Goal: Task Accomplishment & Management: Use online tool/utility

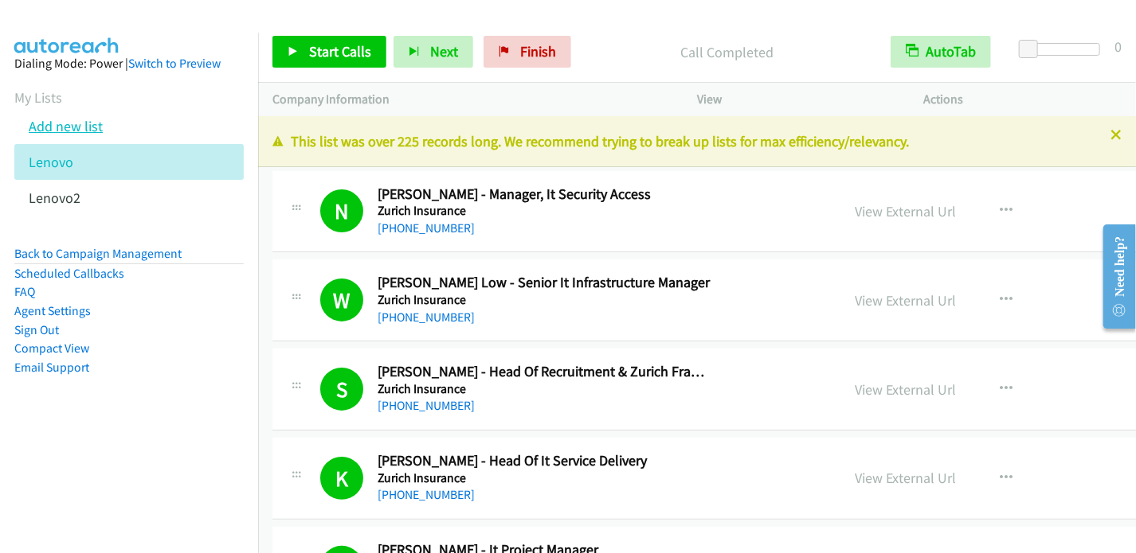
click at [72, 123] on link "Add new list" at bounding box center [66, 126] width 74 height 18
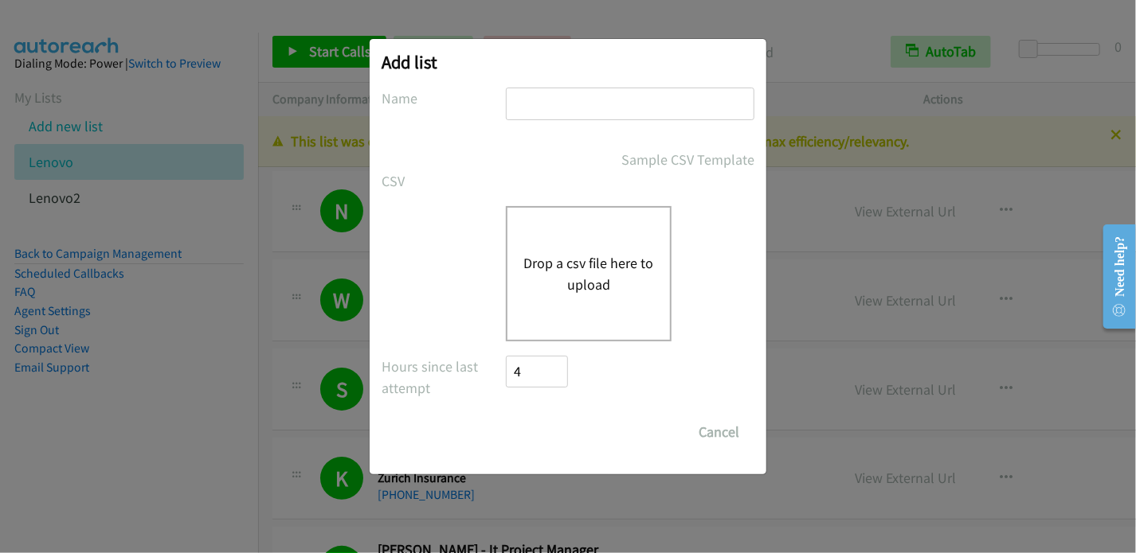
click at [538, 103] on input "text" at bounding box center [630, 104] width 248 height 33
type input "Lenovo2"
click at [576, 270] on button "Drop a csv file here to upload" at bounding box center [588, 273] width 131 height 43
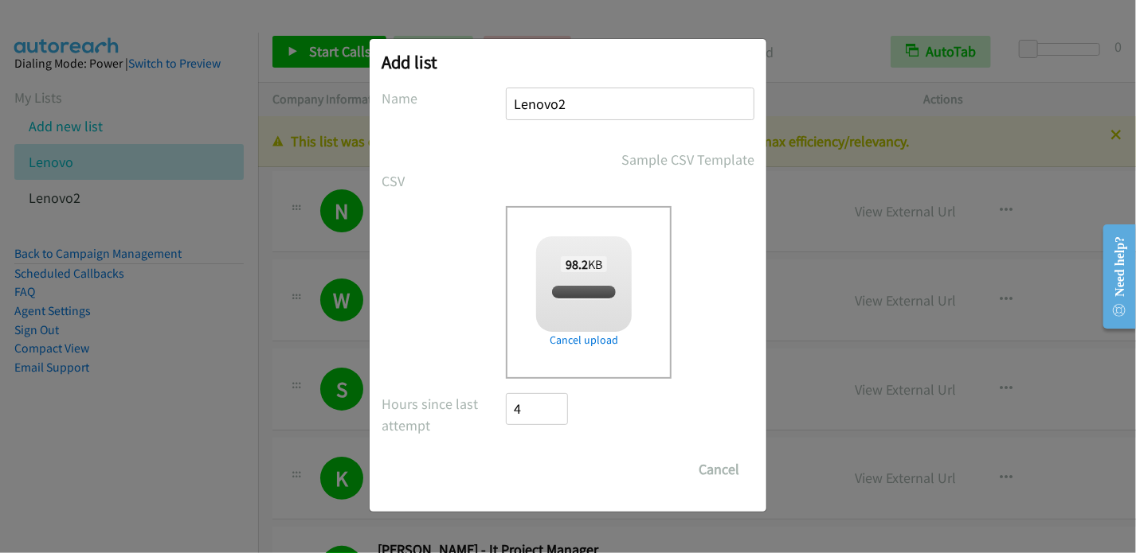
checkbox input "true"
click at [549, 475] on input "Save List" at bounding box center [548, 470] width 84 height 32
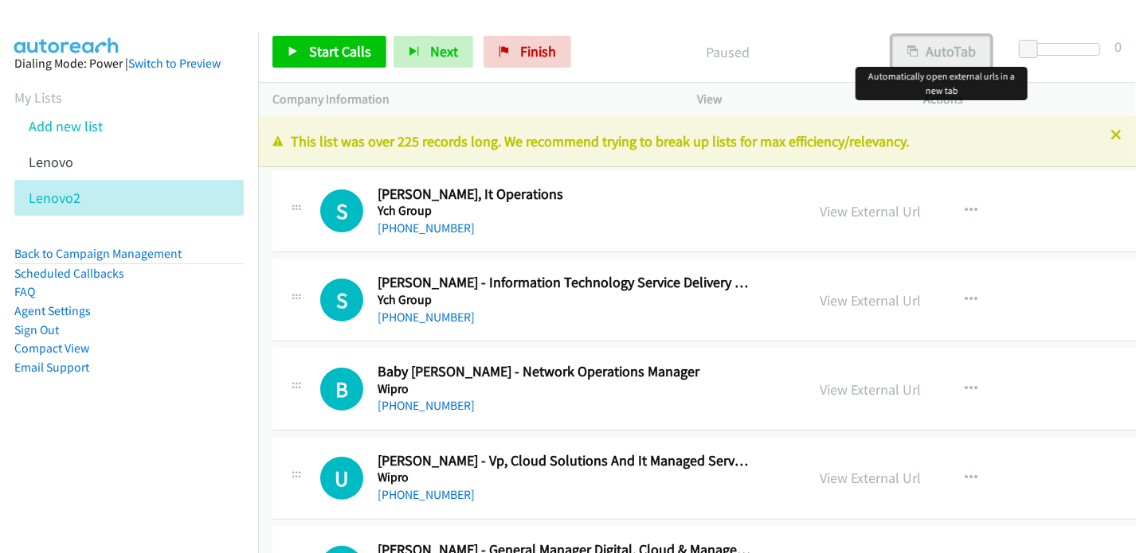
click at [933, 0] on div "Start Calls Pause Next Finish Paused AutoTab AutoTab 0 Company Information Info…" at bounding box center [568, 0] width 1136 height 0
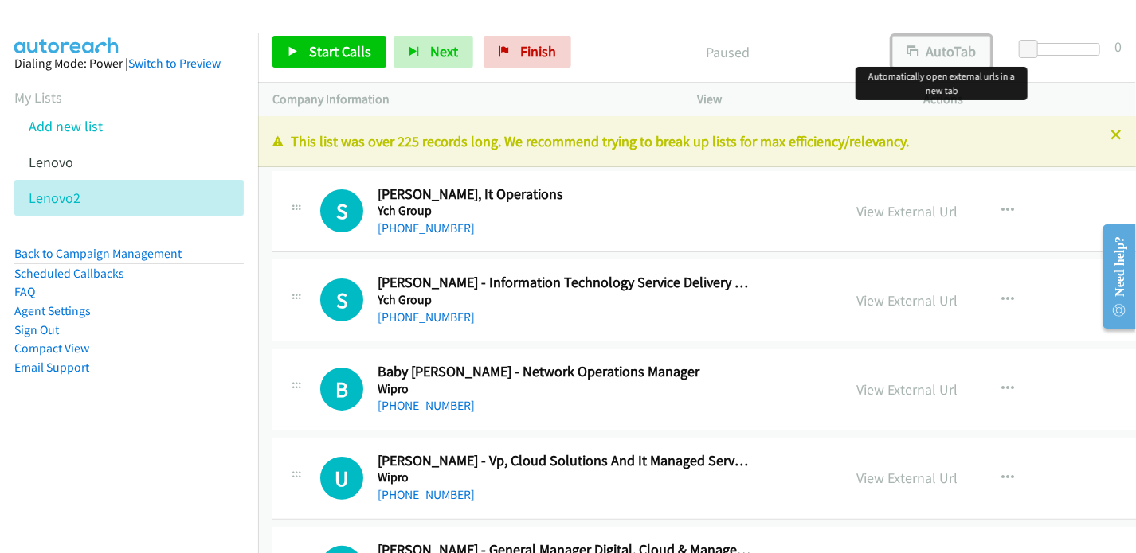
click at [930, 44] on button "AutoTab" at bounding box center [941, 52] width 99 height 32
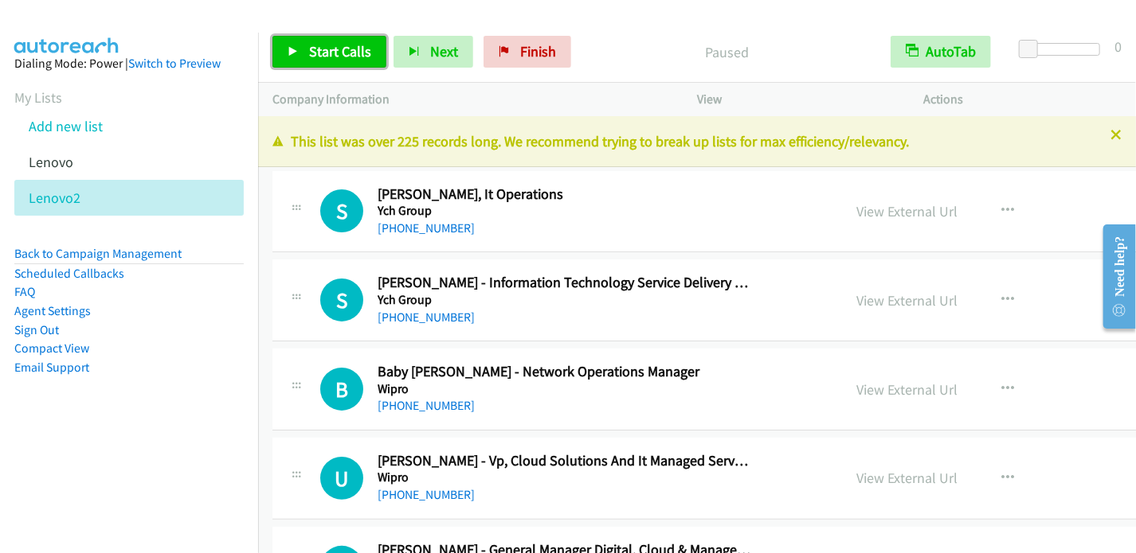
click at [345, 52] on span "Start Calls" at bounding box center [340, 51] width 62 height 18
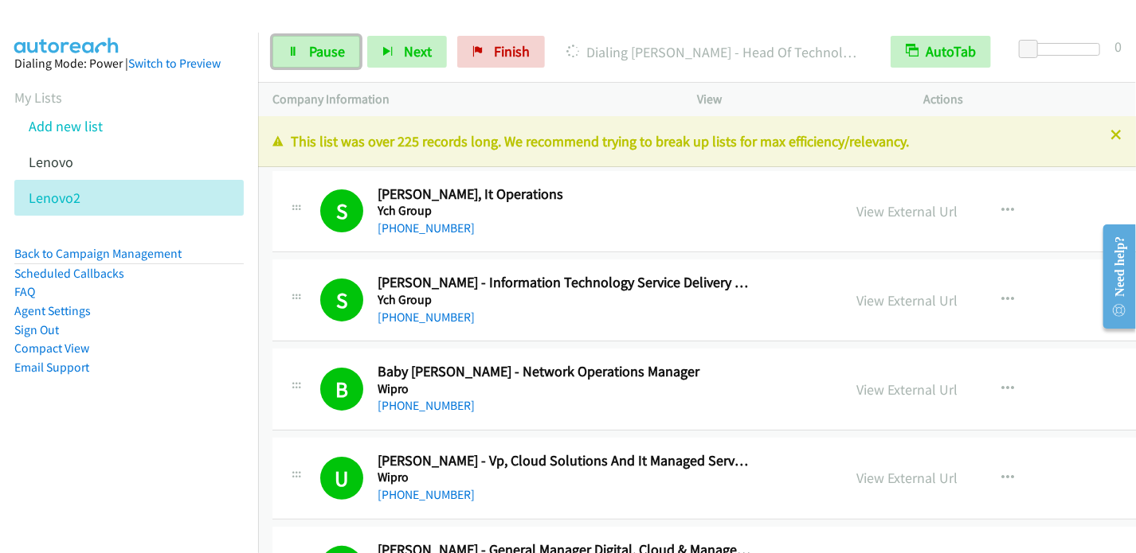
drag, startPoint x: 331, startPoint y: 53, endPoint x: 385, endPoint y: 27, distance: 60.2
click at [331, 54] on span "Pause" at bounding box center [327, 51] width 36 height 18
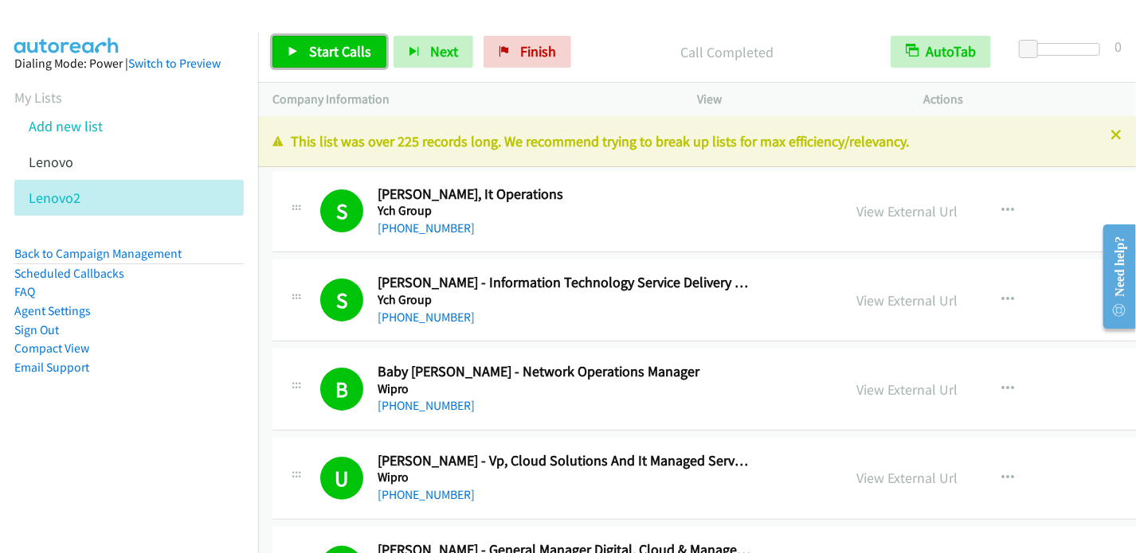
drag, startPoint x: 321, startPoint y: 49, endPoint x: 411, endPoint y: 5, distance: 100.4
click at [322, 49] on span "Start Calls" at bounding box center [340, 51] width 62 height 18
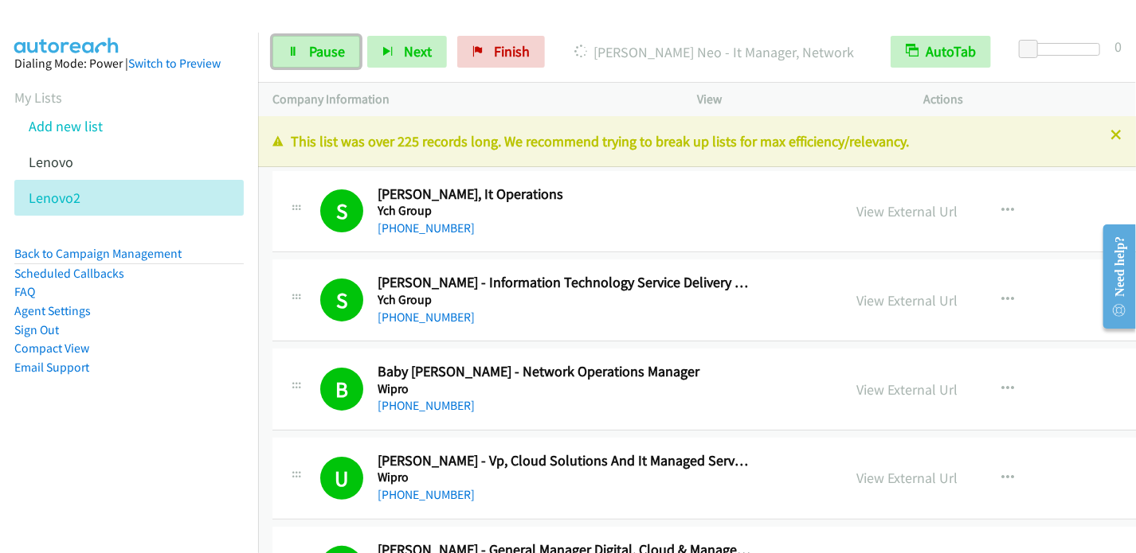
click at [327, 47] on span "Pause" at bounding box center [327, 51] width 36 height 18
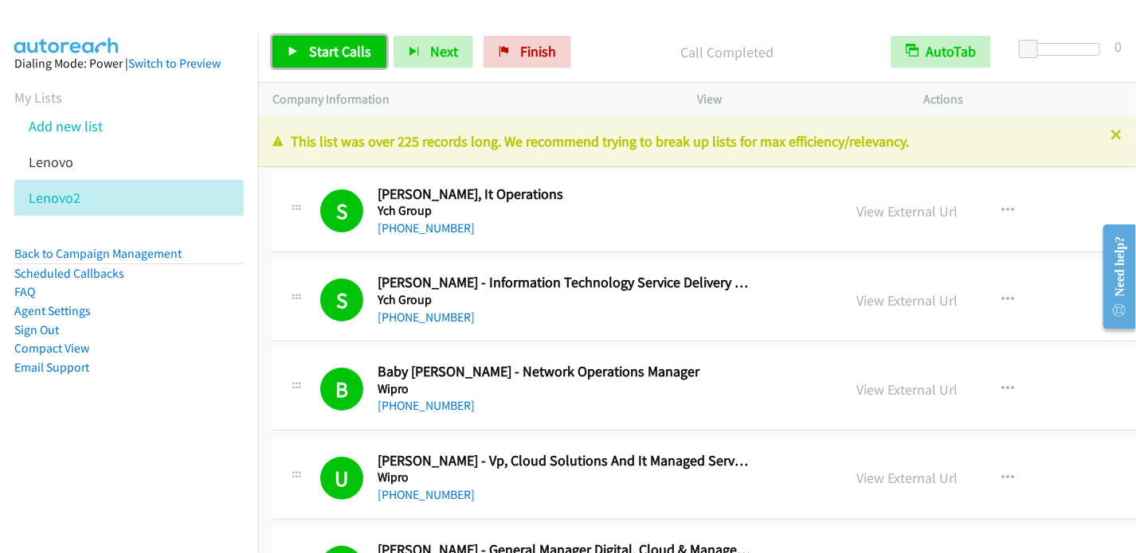
click at [330, 57] on span "Start Calls" at bounding box center [340, 51] width 62 height 18
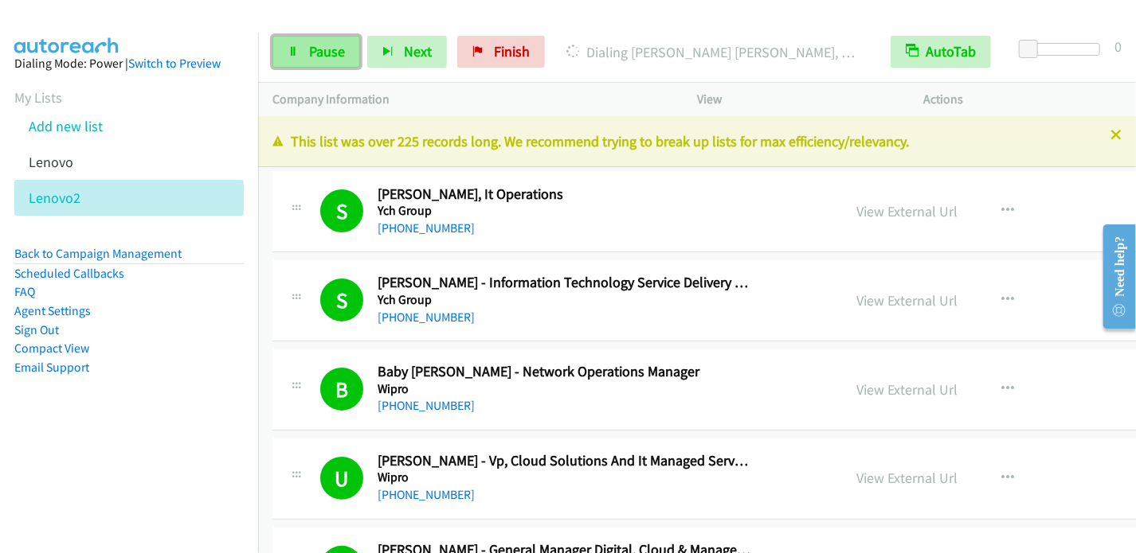
click at [320, 52] on span "Pause" at bounding box center [327, 51] width 36 height 18
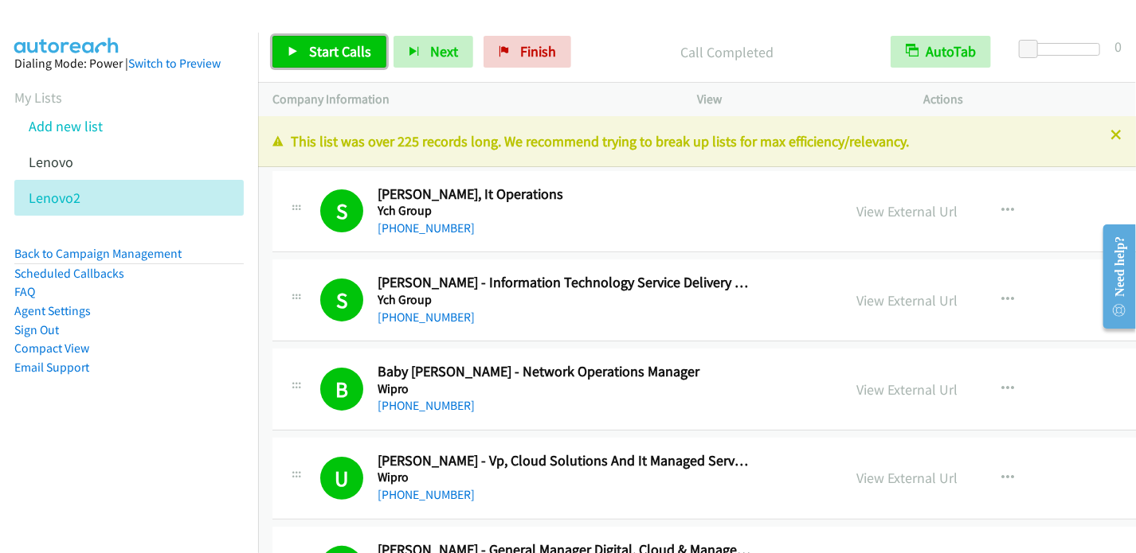
click at [339, 45] on span "Start Calls" at bounding box center [340, 51] width 62 height 18
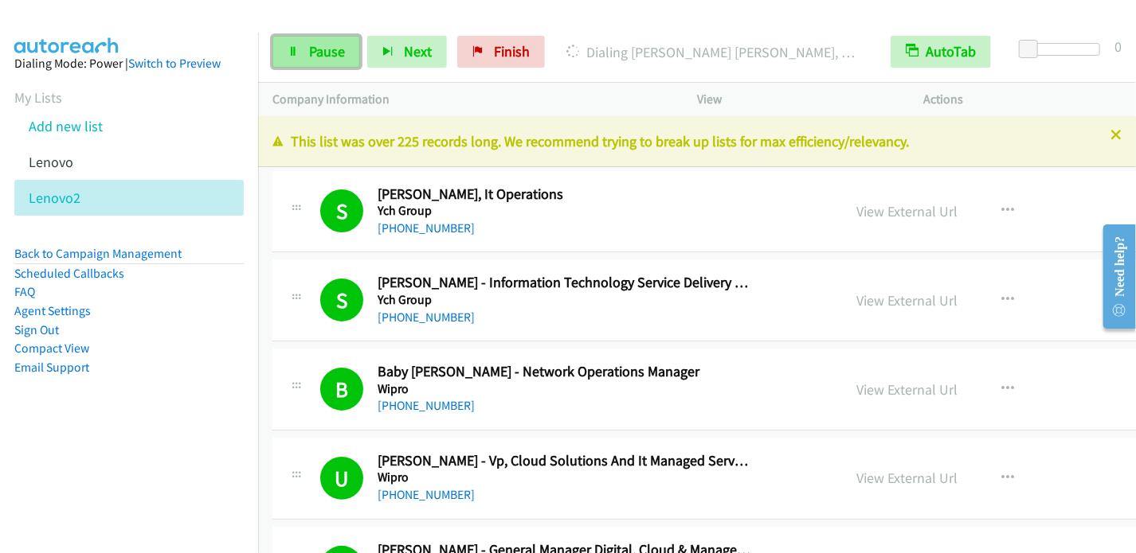
click at [307, 51] on link "Pause" at bounding box center [316, 52] width 88 height 32
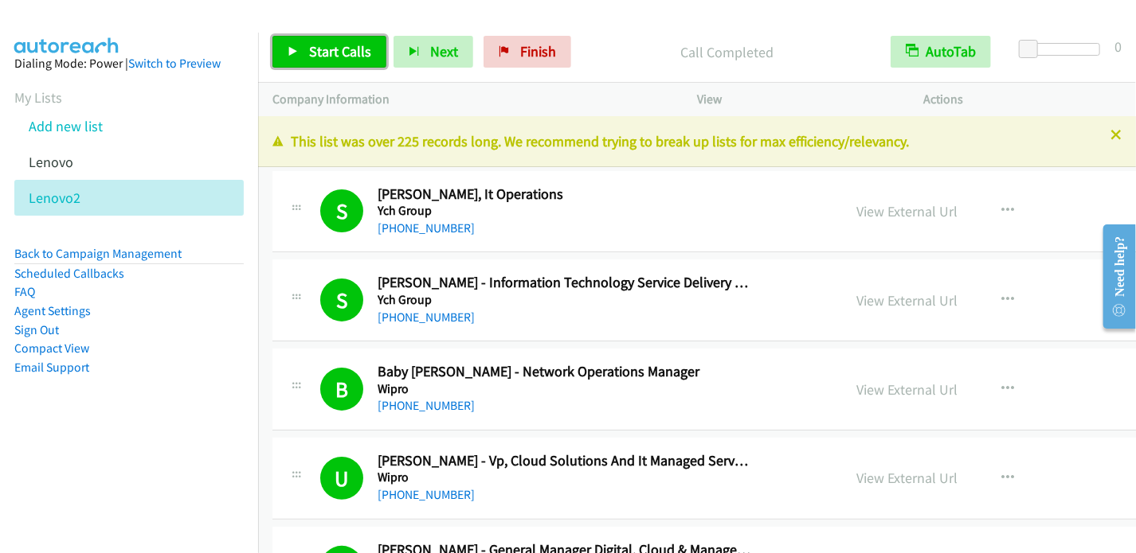
click at [330, 53] on span "Start Calls" at bounding box center [340, 51] width 62 height 18
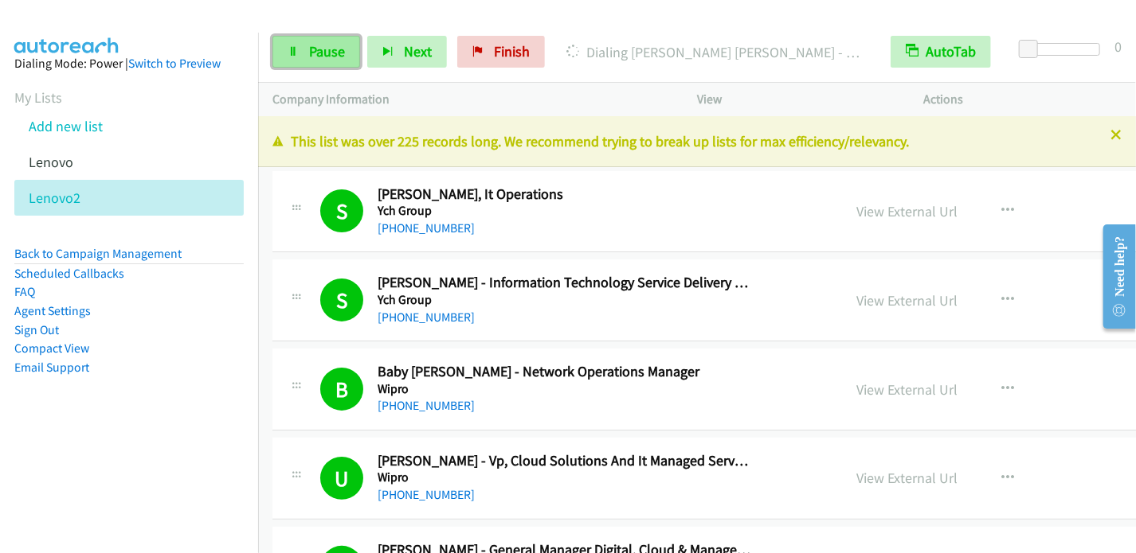
click at [325, 55] on span "Pause" at bounding box center [327, 51] width 36 height 18
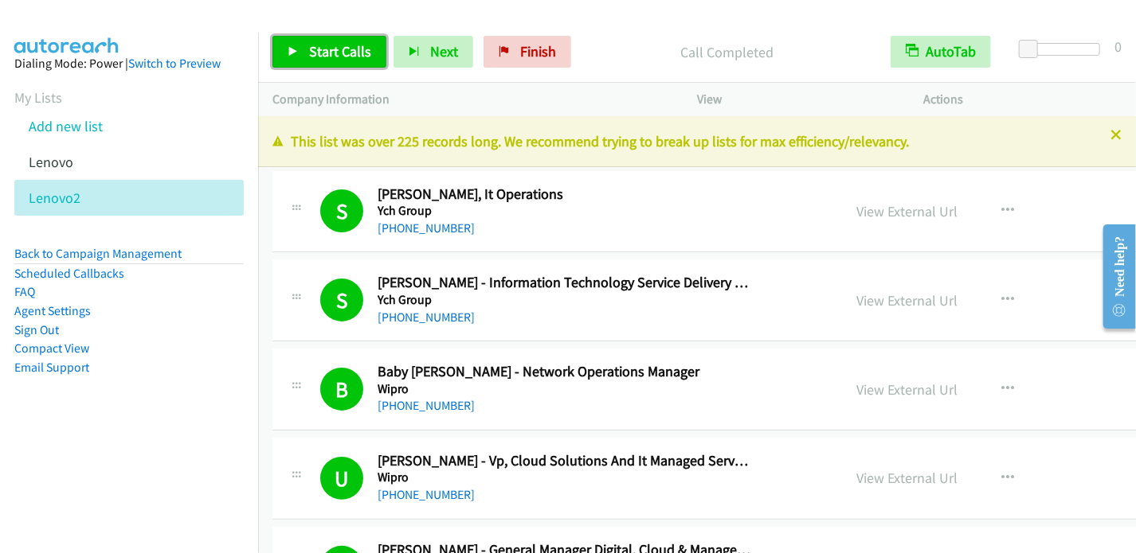
drag, startPoint x: 340, startPoint y: 53, endPoint x: 352, endPoint y: 41, distance: 16.3
click at [340, 53] on span "Start Calls" at bounding box center [340, 51] width 62 height 18
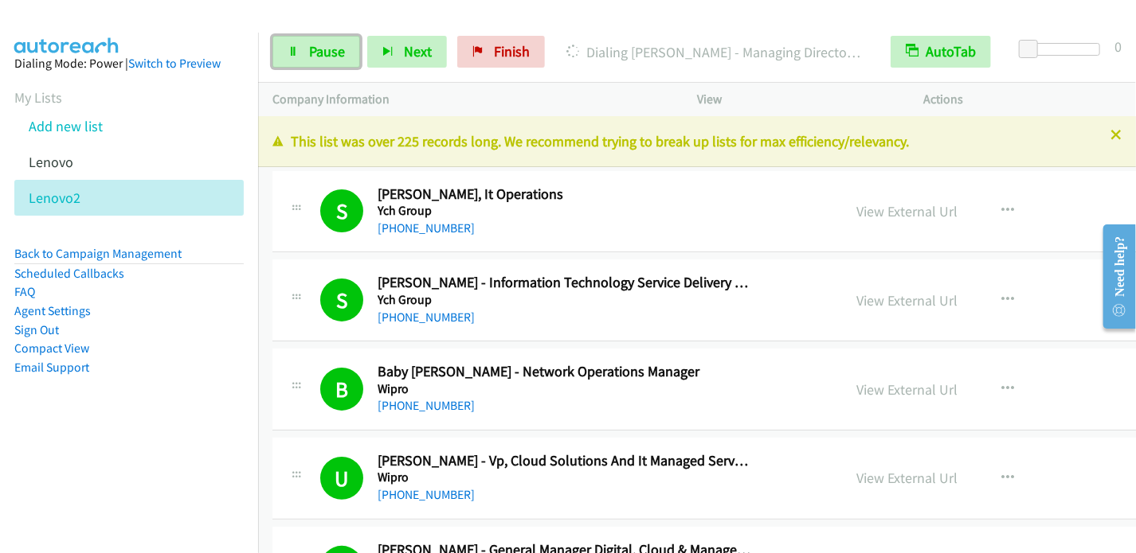
drag, startPoint x: 336, startPoint y: 53, endPoint x: 420, endPoint y: 4, distance: 97.1
click at [336, 53] on span "Pause" at bounding box center [327, 51] width 36 height 18
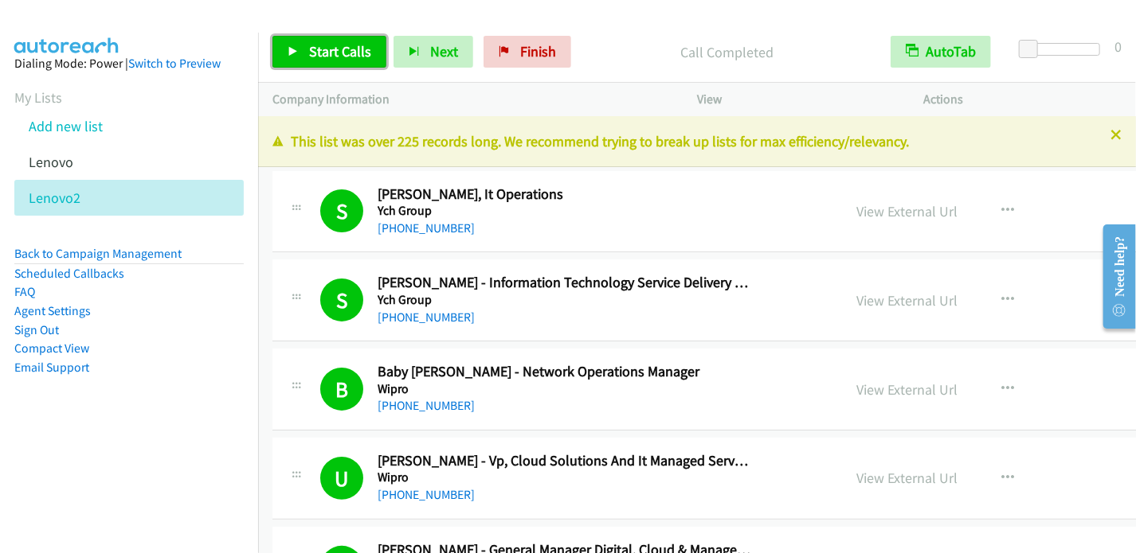
click at [317, 57] on span "Start Calls" at bounding box center [340, 51] width 62 height 18
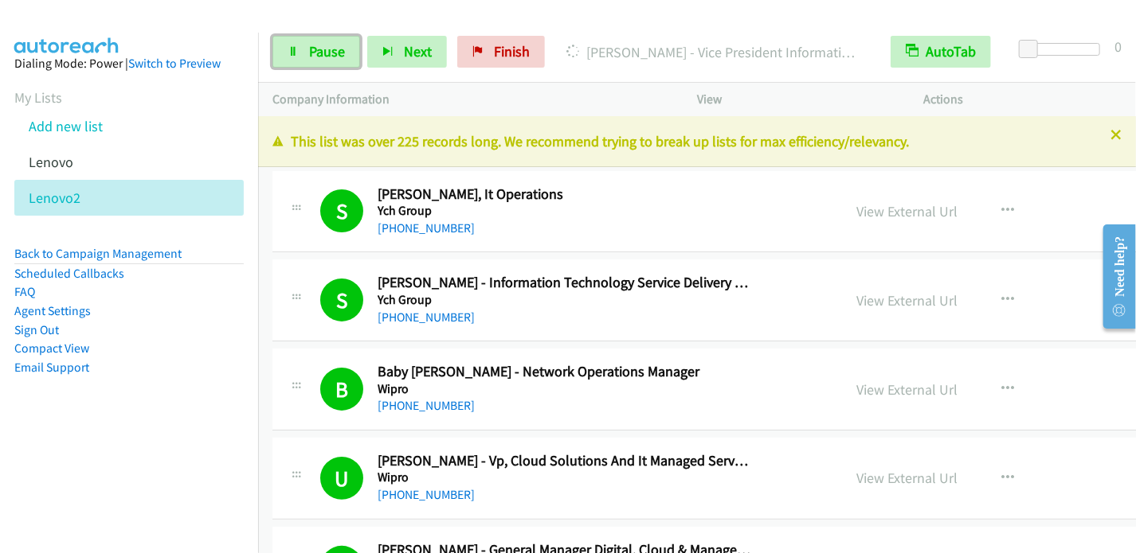
drag, startPoint x: 342, startPoint y: 57, endPoint x: 424, endPoint y: 1, distance: 99.2
click at [342, 57] on span "Pause" at bounding box center [327, 51] width 36 height 18
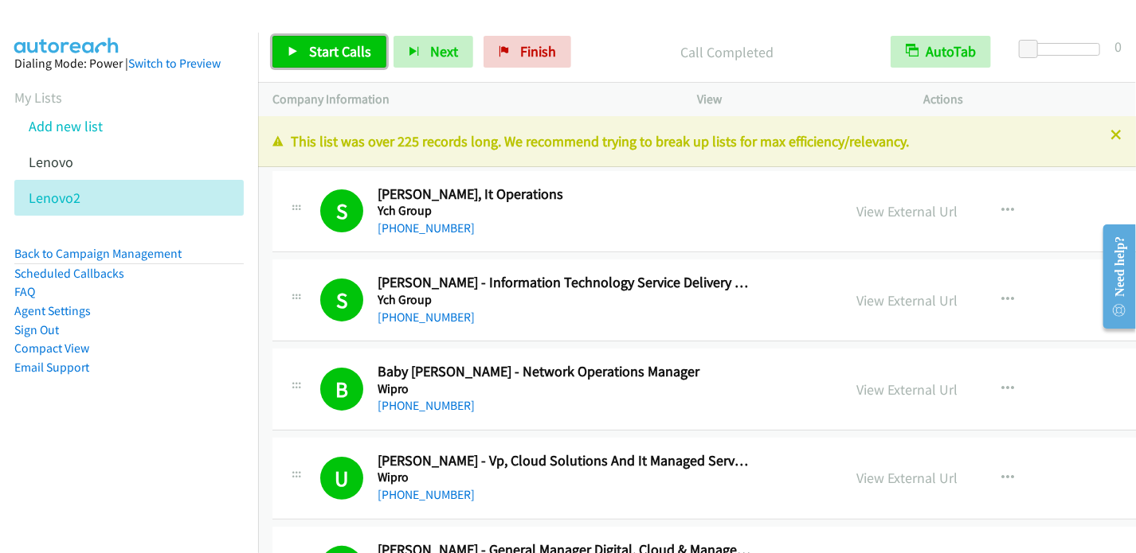
click at [311, 58] on span "Start Calls" at bounding box center [340, 51] width 62 height 18
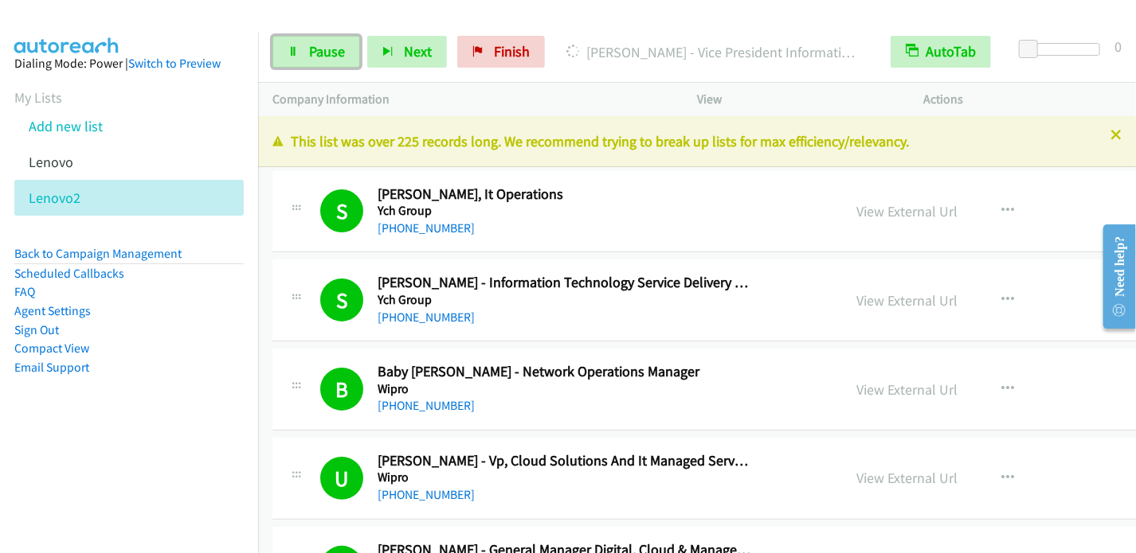
drag, startPoint x: 323, startPoint y: 52, endPoint x: 389, endPoint y: 2, distance: 82.5
click at [323, 52] on span "Pause" at bounding box center [327, 51] width 36 height 18
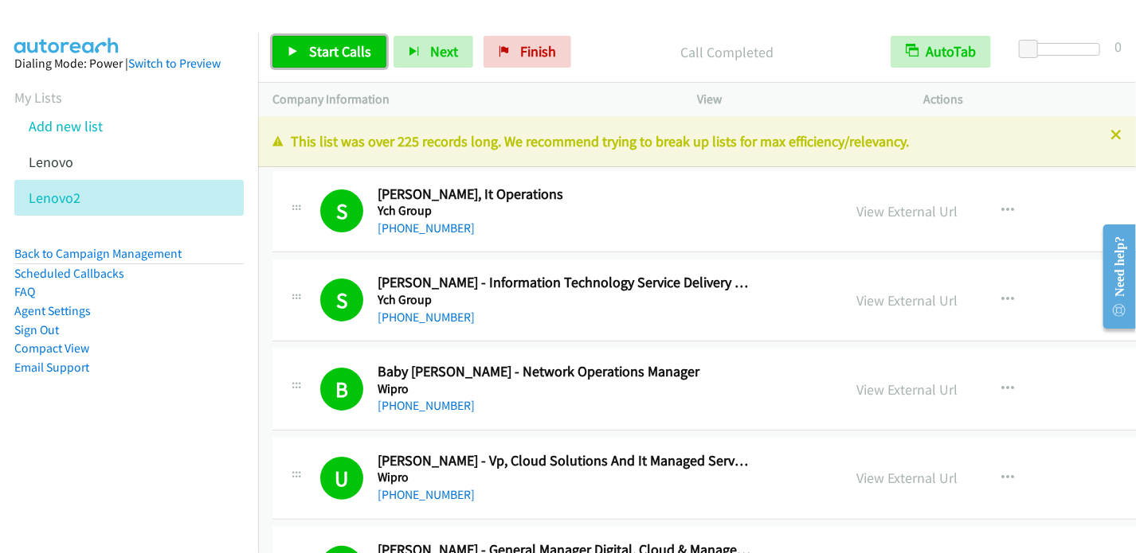
click at [334, 55] on span "Start Calls" at bounding box center [340, 51] width 62 height 18
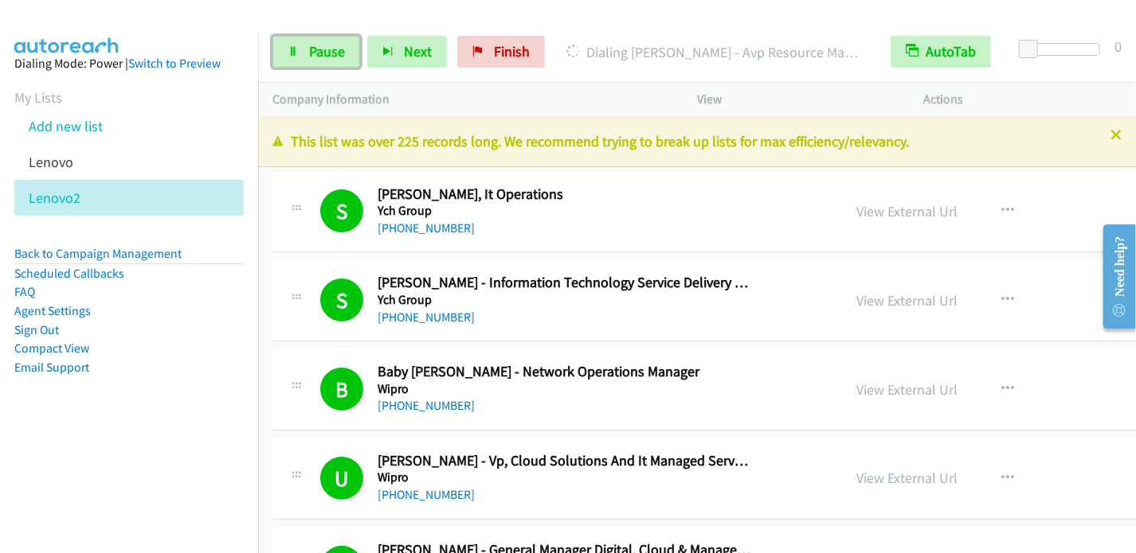
click at [312, 52] on span "Pause" at bounding box center [327, 51] width 36 height 18
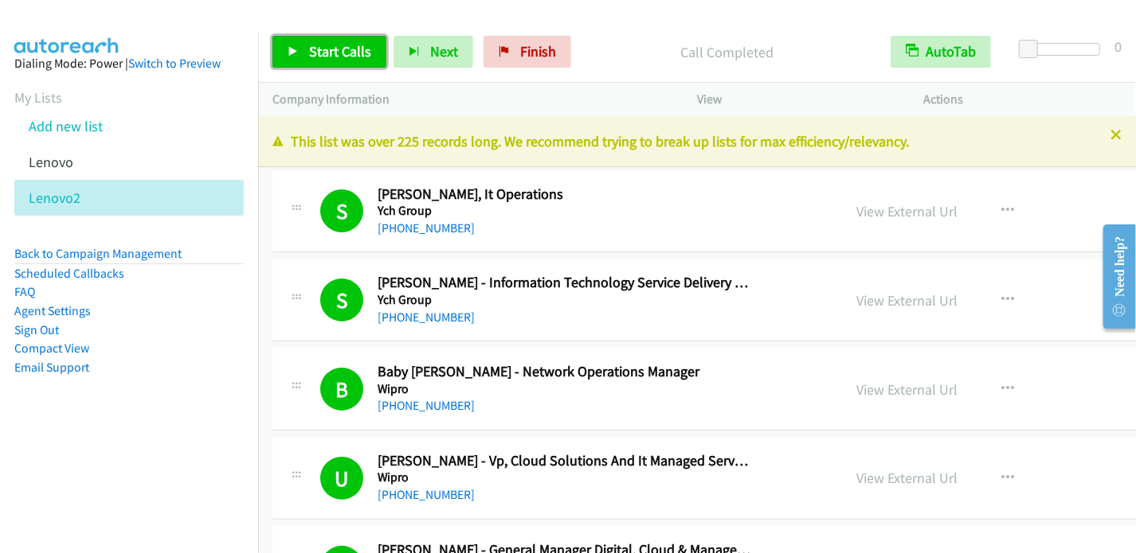
click at [320, 58] on span "Start Calls" at bounding box center [340, 51] width 62 height 18
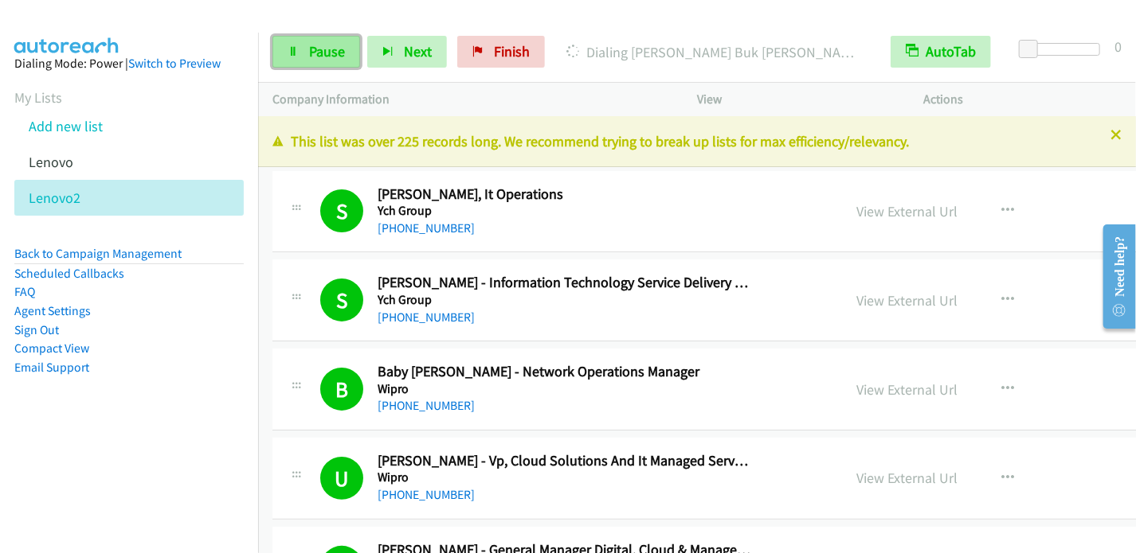
click at [309, 55] on span "Pause" at bounding box center [327, 51] width 36 height 18
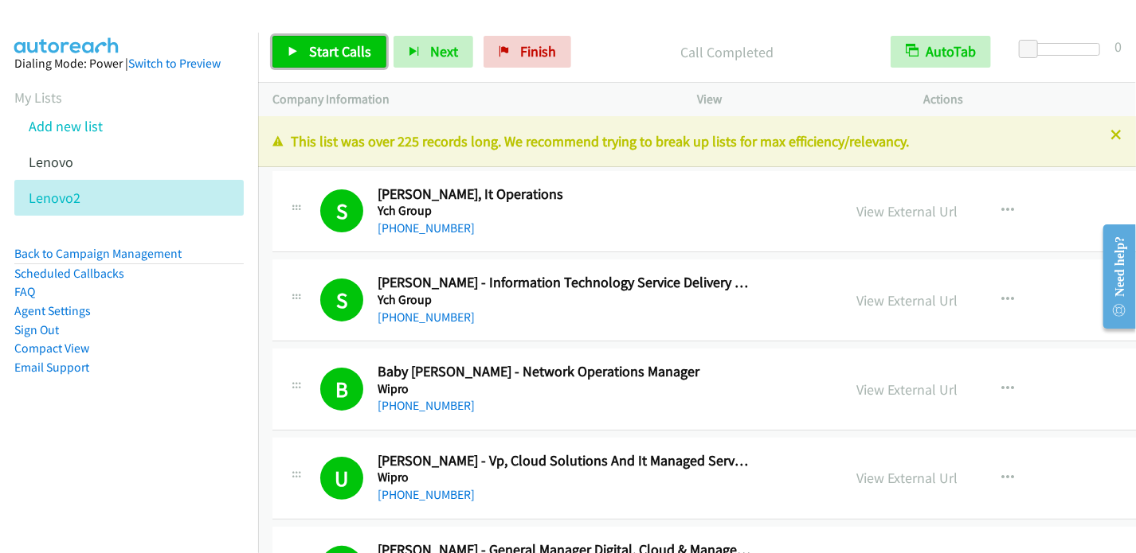
drag, startPoint x: 338, startPoint y: 47, endPoint x: 400, endPoint y: 19, distance: 67.4
click at [338, 47] on span "Start Calls" at bounding box center [340, 51] width 62 height 18
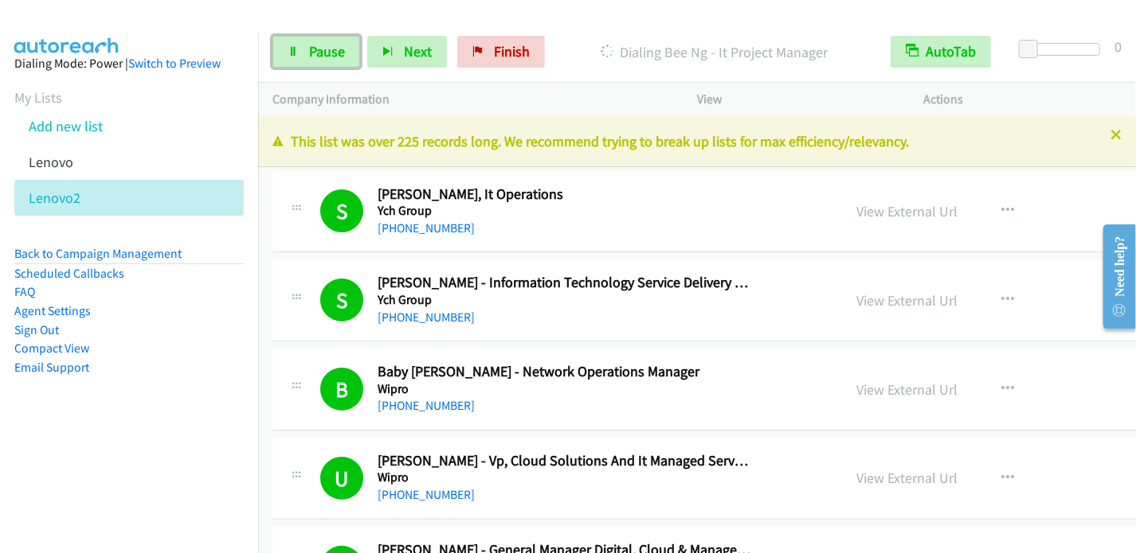
click at [338, 52] on span "Pause" at bounding box center [327, 51] width 36 height 18
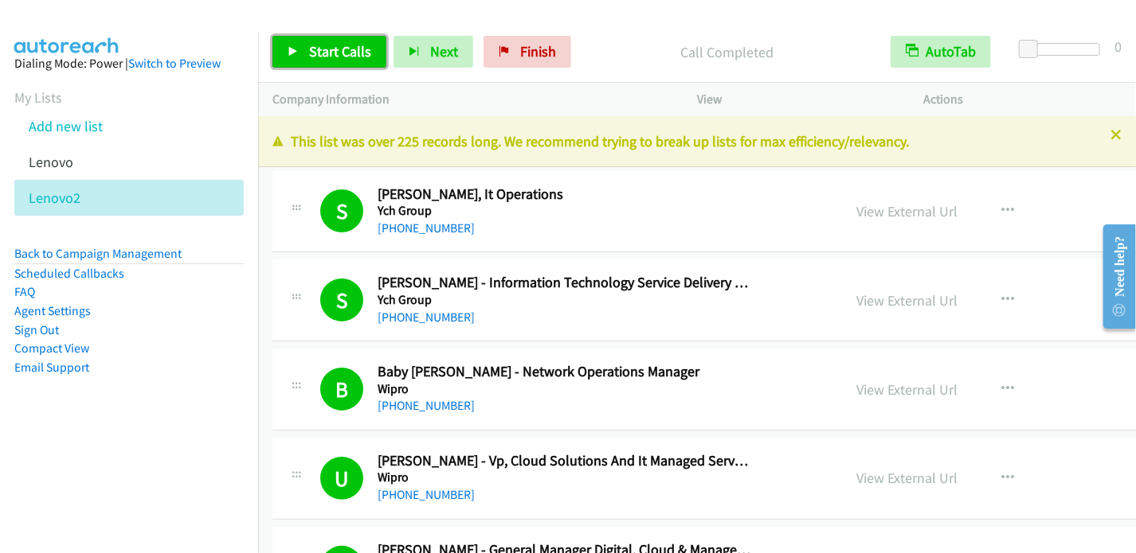
click at [331, 55] on span "Start Calls" at bounding box center [340, 51] width 62 height 18
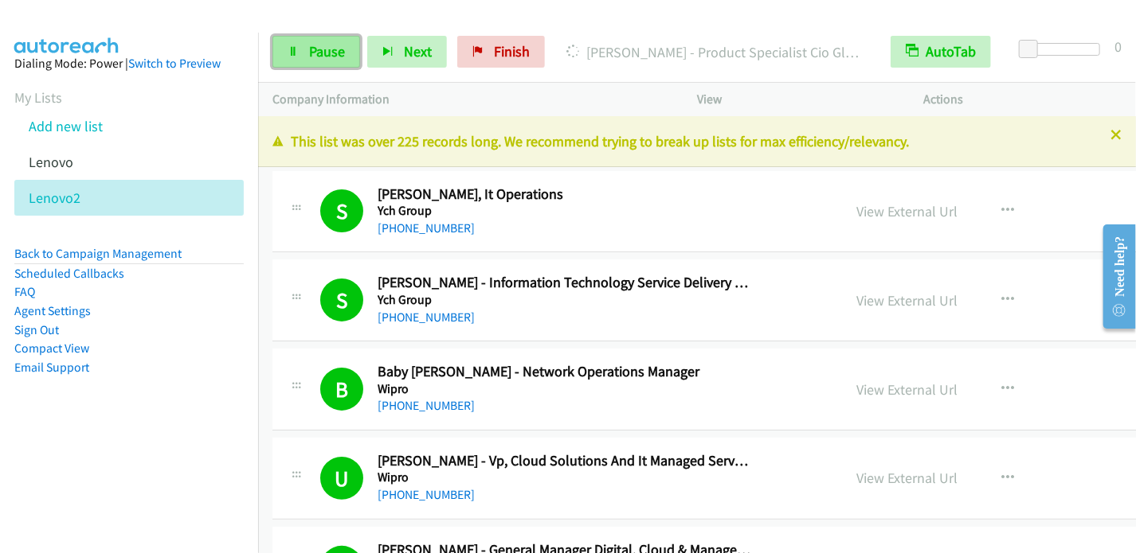
click at [330, 57] on span "Pause" at bounding box center [327, 51] width 36 height 18
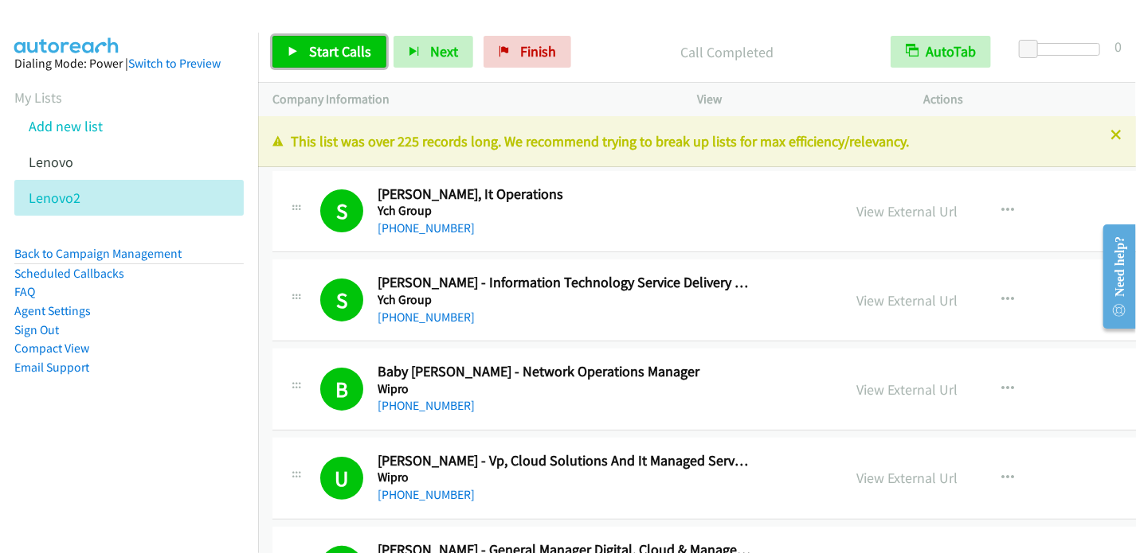
click at [350, 57] on span "Start Calls" at bounding box center [340, 51] width 62 height 18
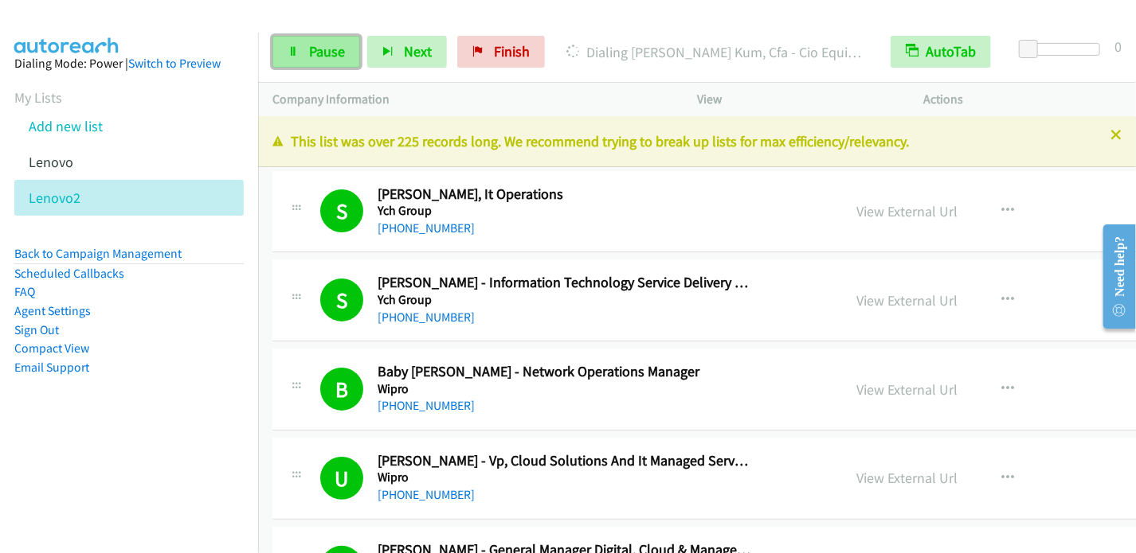
click at [301, 49] on link "Pause" at bounding box center [316, 52] width 88 height 32
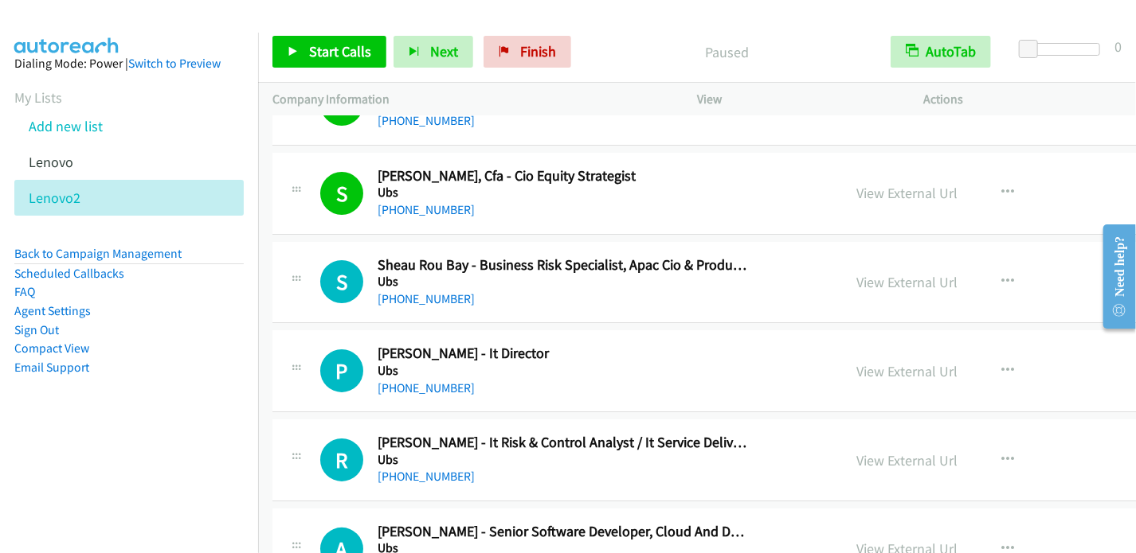
scroll to position [5495, 0]
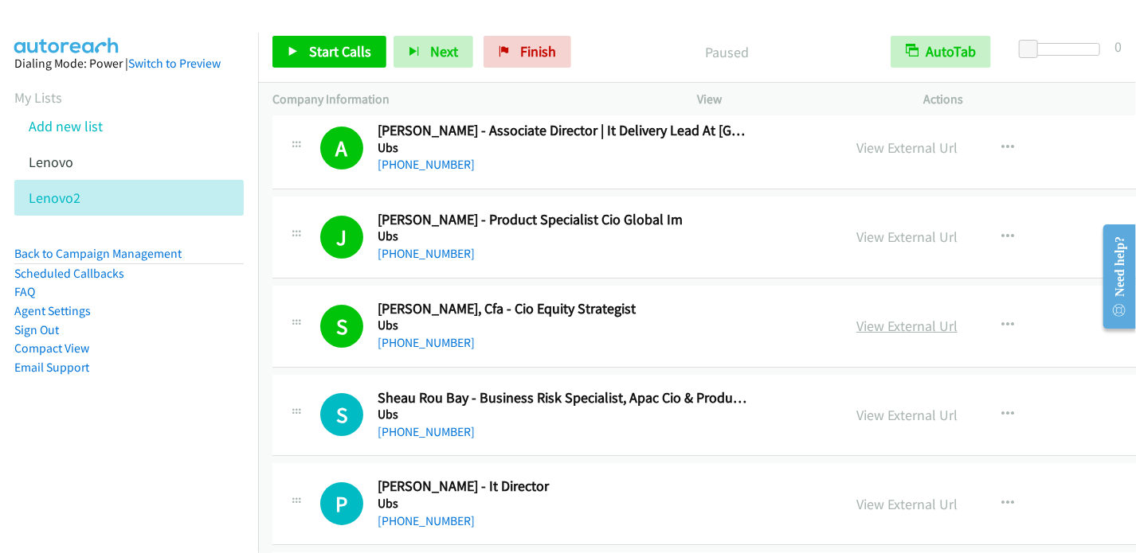
click at [909, 317] on link "View External Url" at bounding box center [906, 326] width 101 height 18
click at [313, 60] on span "Start Calls" at bounding box center [340, 51] width 62 height 18
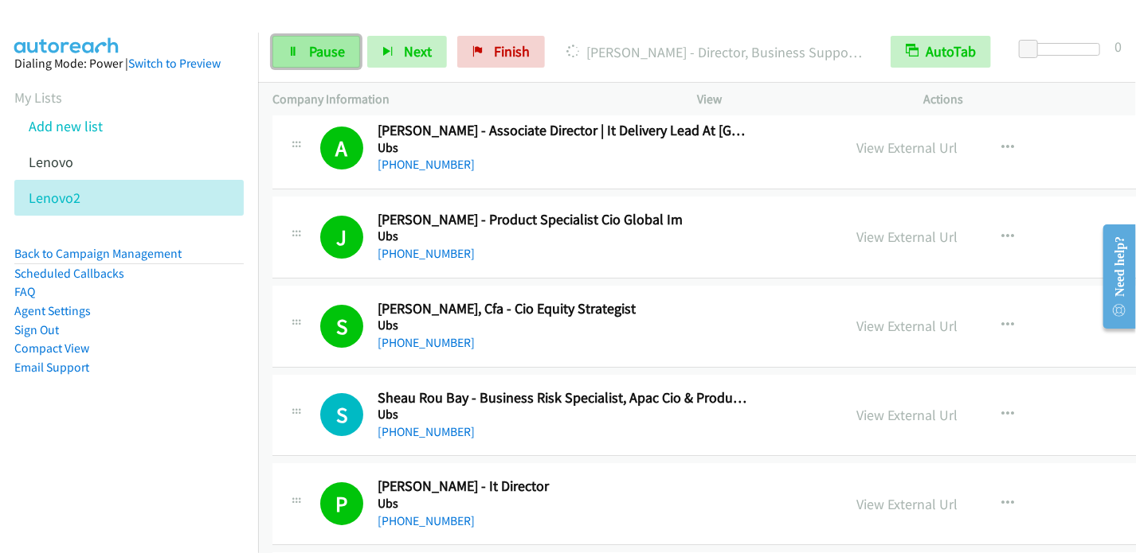
click at [327, 46] on span "Pause" at bounding box center [327, 51] width 36 height 18
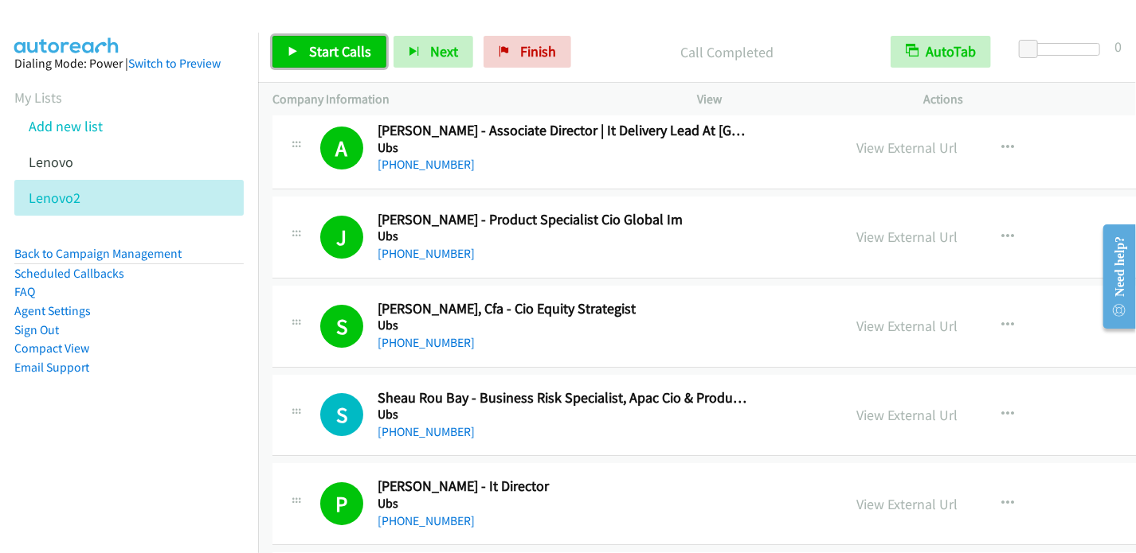
drag, startPoint x: 325, startPoint y: 47, endPoint x: 358, endPoint y: 4, distance: 54.0
click at [325, 47] on span "Start Calls" at bounding box center [340, 51] width 62 height 18
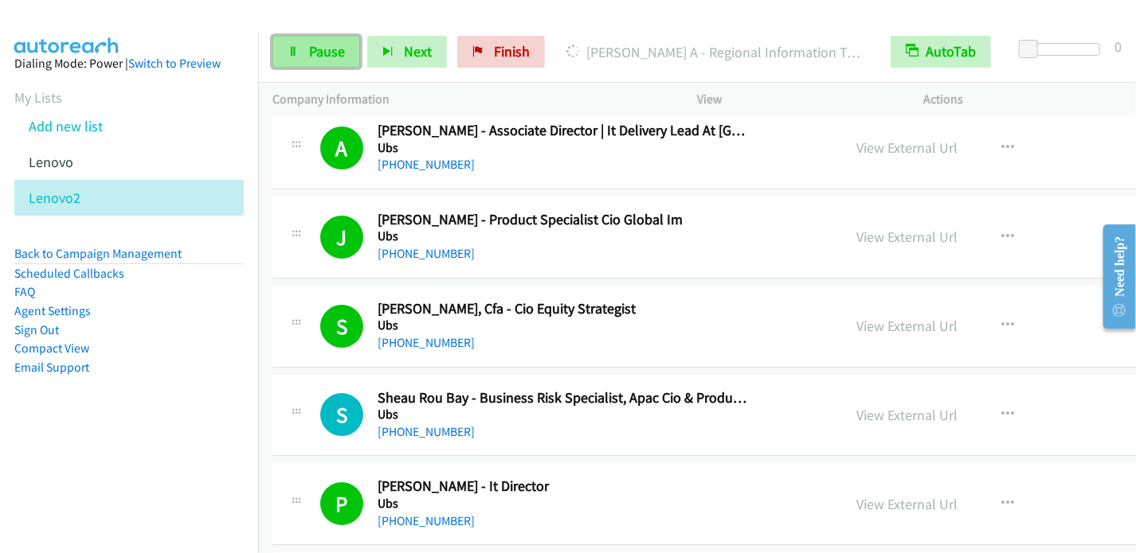
click at [336, 52] on span "Pause" at bounding box center [327, 51] width 36 height 18
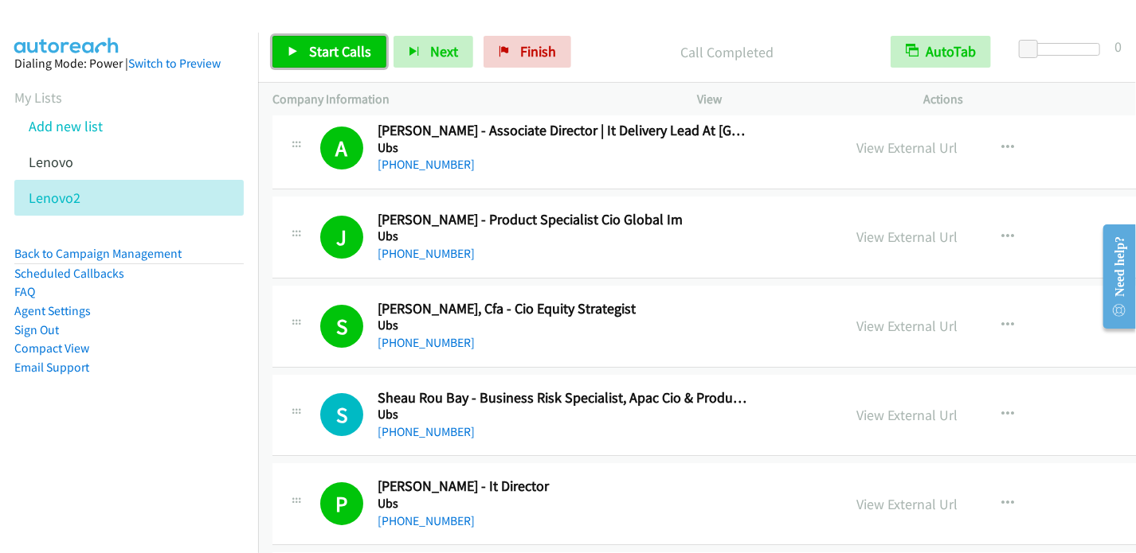
drag, startPoint x: 311, startPoint y: 44, endPoint x: 320, endPoint y: 41, distance: 9.3
click at [311, 44] on span "Start Calls" at bounding box center [340, 51] width 62 height 18
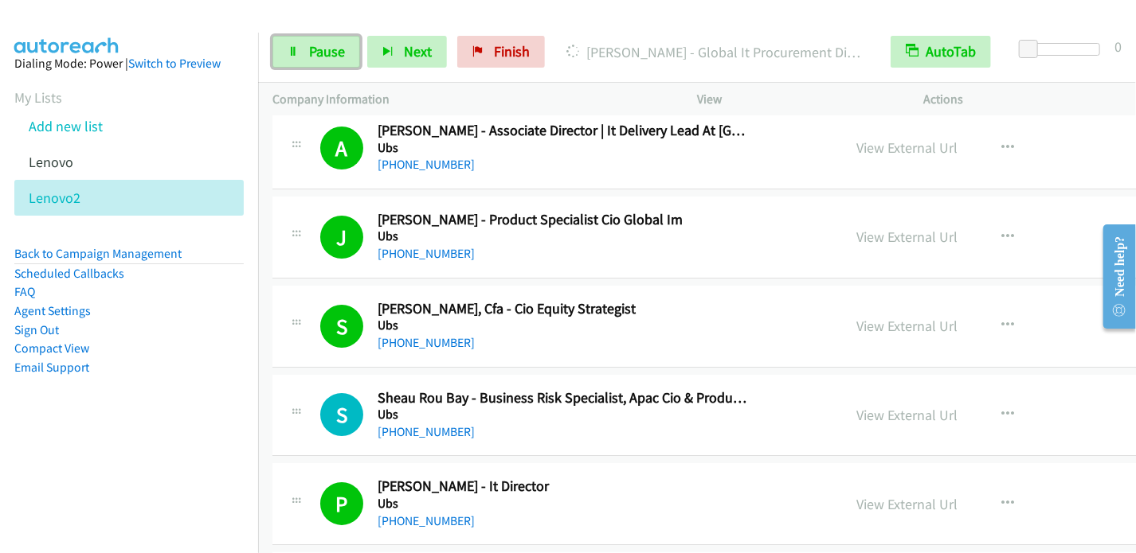
drag, startPoint x: 334, startPoint y: 43, endPoint x: 354, endPoint y: 25, distance: 27.1
click at [334, 43] on span "Pause" at bounding box center [327, 51] width 36 height 18
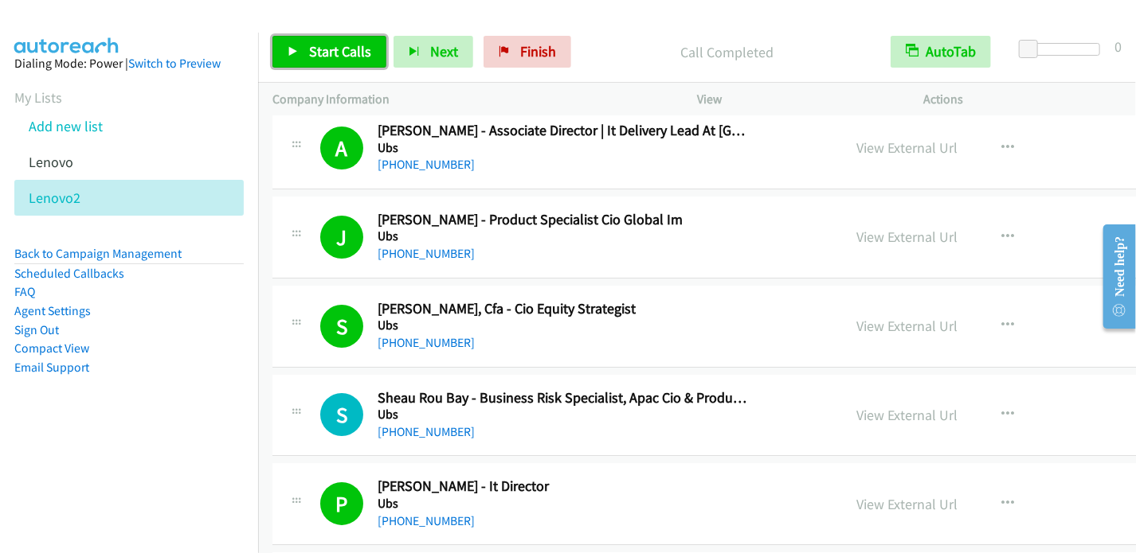
drag, startPoint x: 344, startPoint y: 53, endPoint x: 361, endPoint y: 44, distance: 18.9
click at [344, 53] on span "Start Calls" at bounding box center [340, 51] width 62 height 18
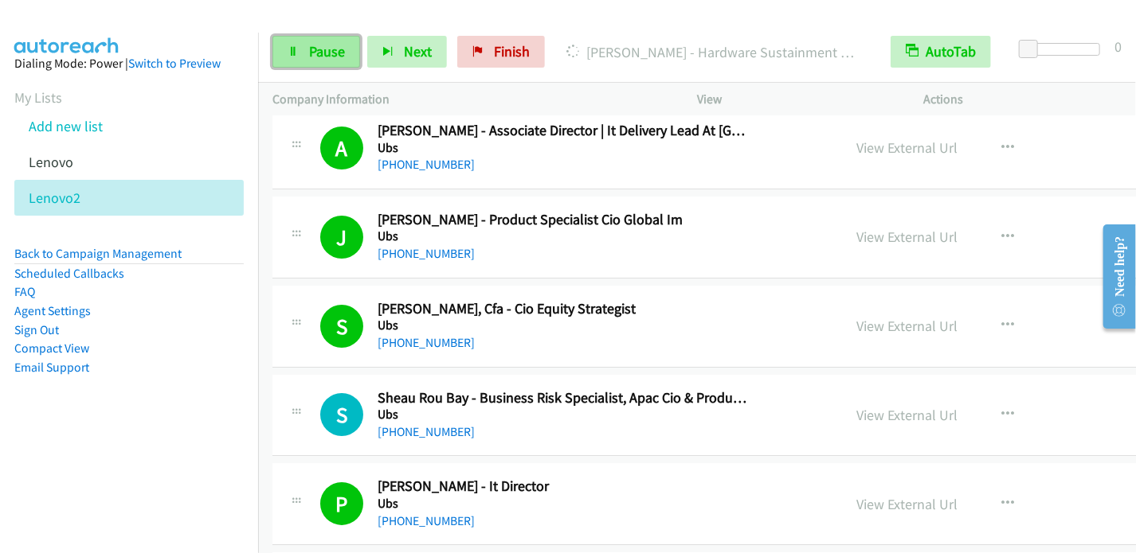
click at [331, 58] on span "Pause" at bounding box center [327, 51] width 36 height 18
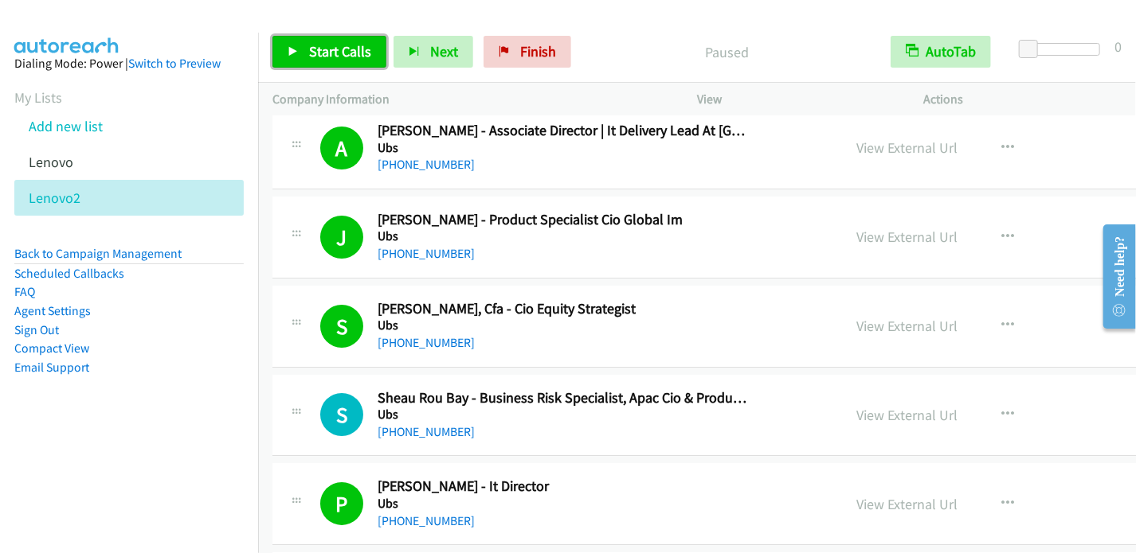
click at [307, 54] on link "Start Calls" at bounding box center [329, 52] width 114 height 32
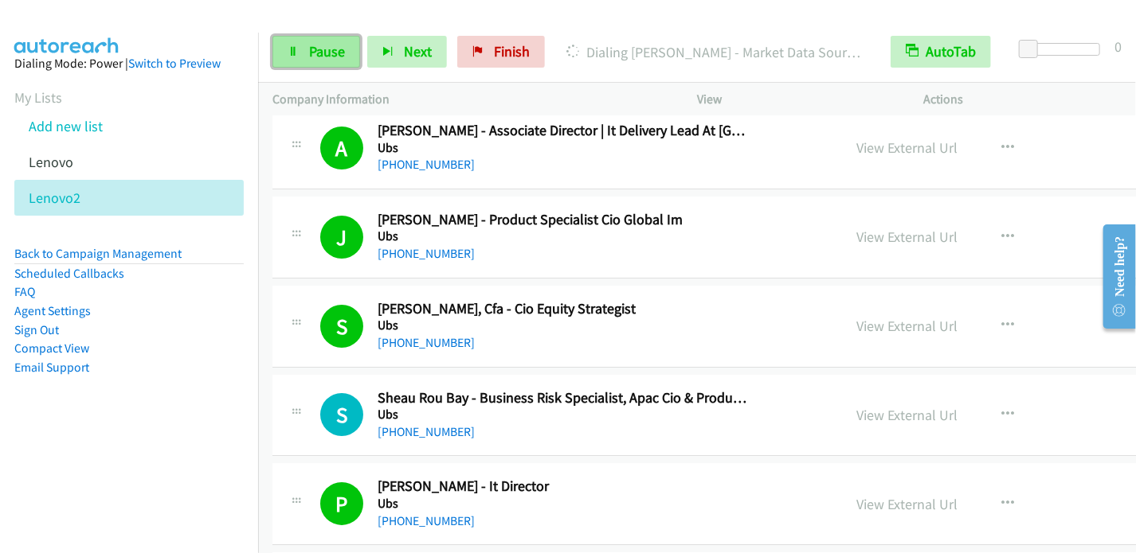
click at [325, 65] on link "Pause" at bounding box center [316, 52] width 88 height 32
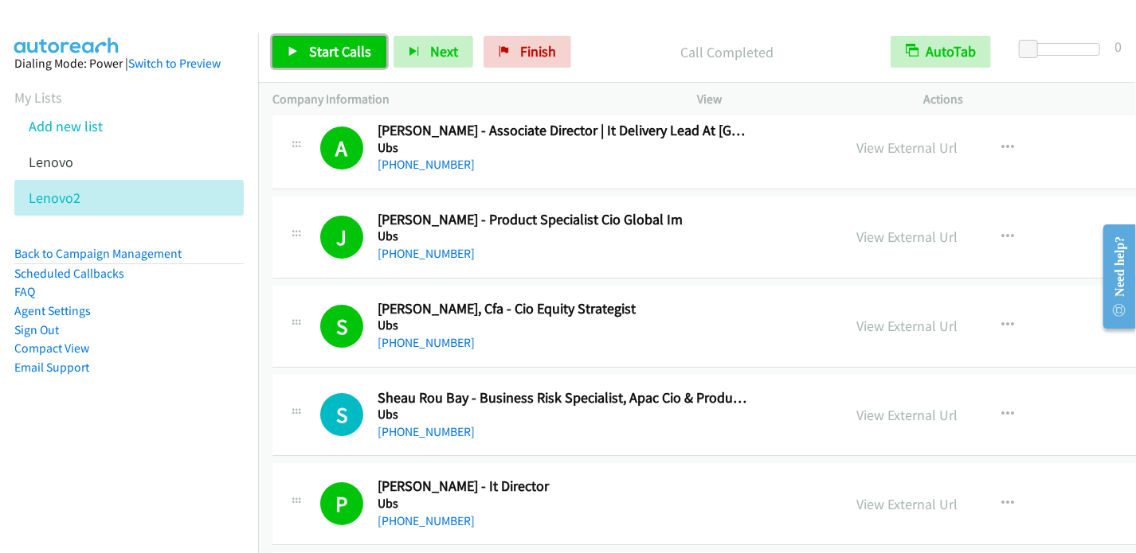
click at [295, 49] on icon at bounding box center [292, 52] width 11 height 11
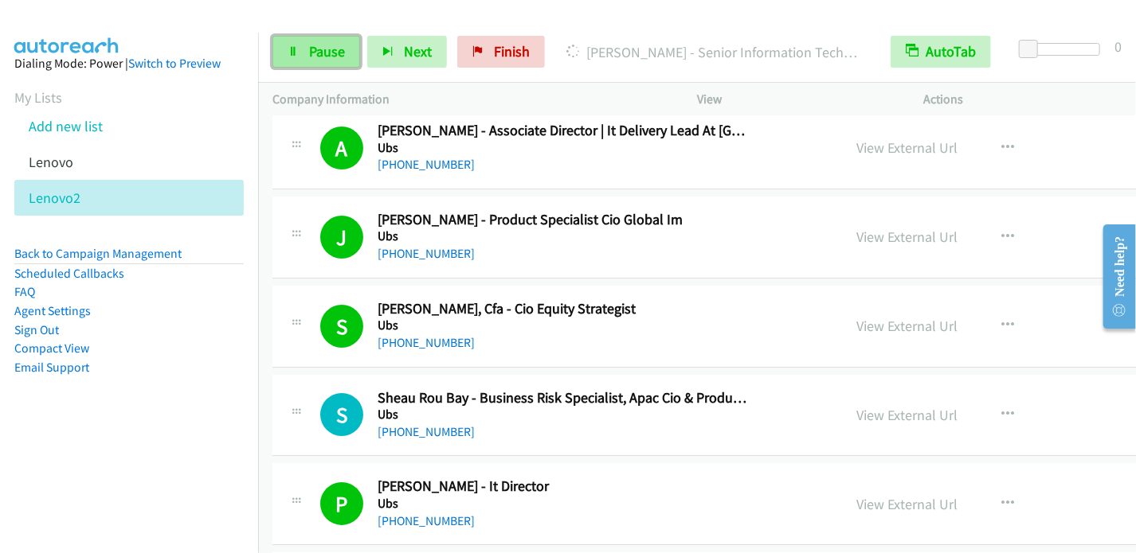
click at [307, 50] on link "Pause" at bounding box center [316, 52] width 88 height 32
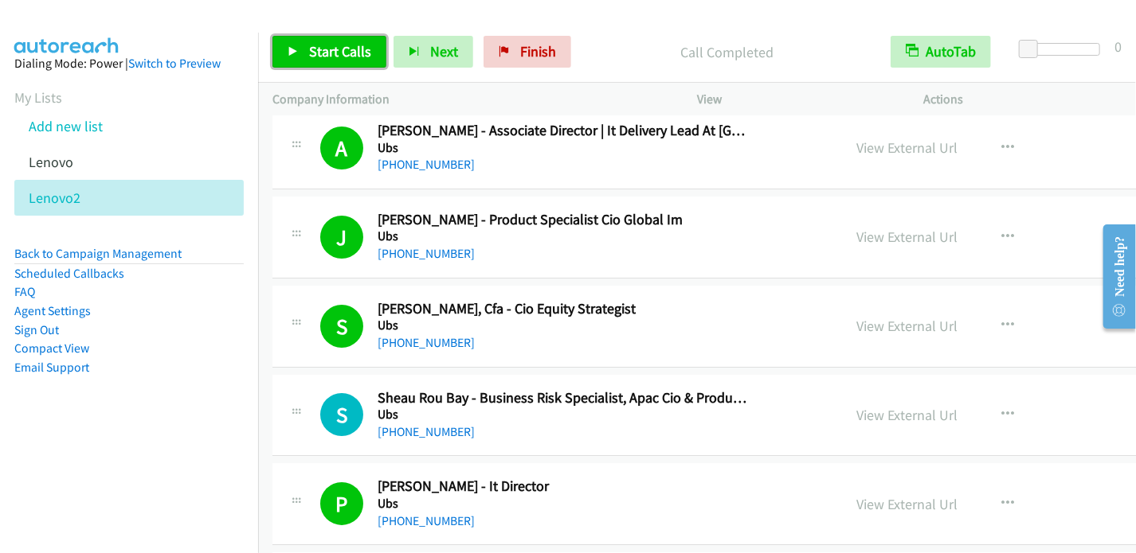
click at [312, 54] on span "Start Calls" at bounding box center [340, 51] width 62 height 18
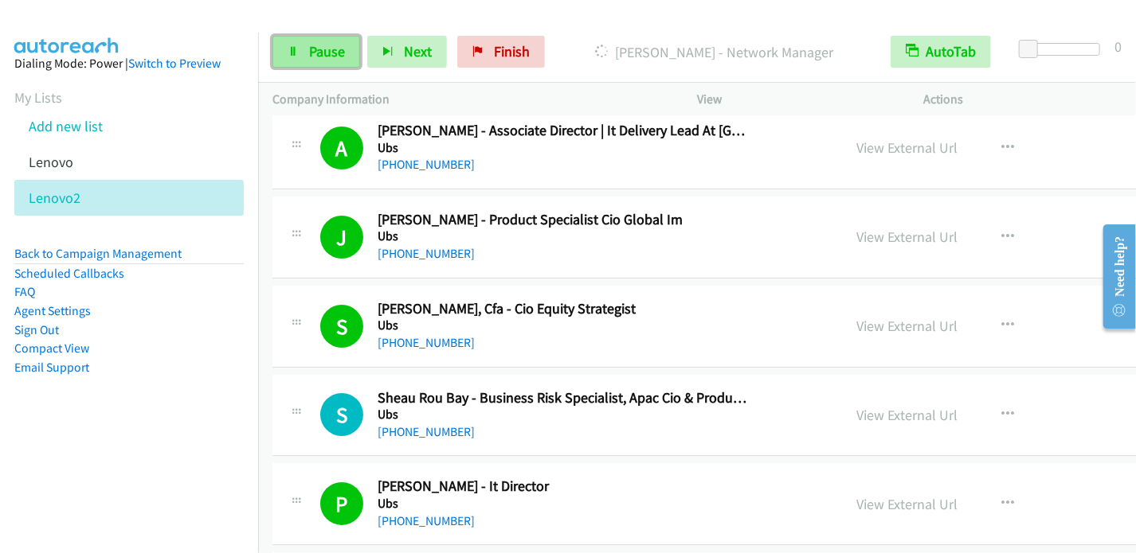
click at [319, 63] on link "Pause" at bounding box center [316, 52] width 88 height 32
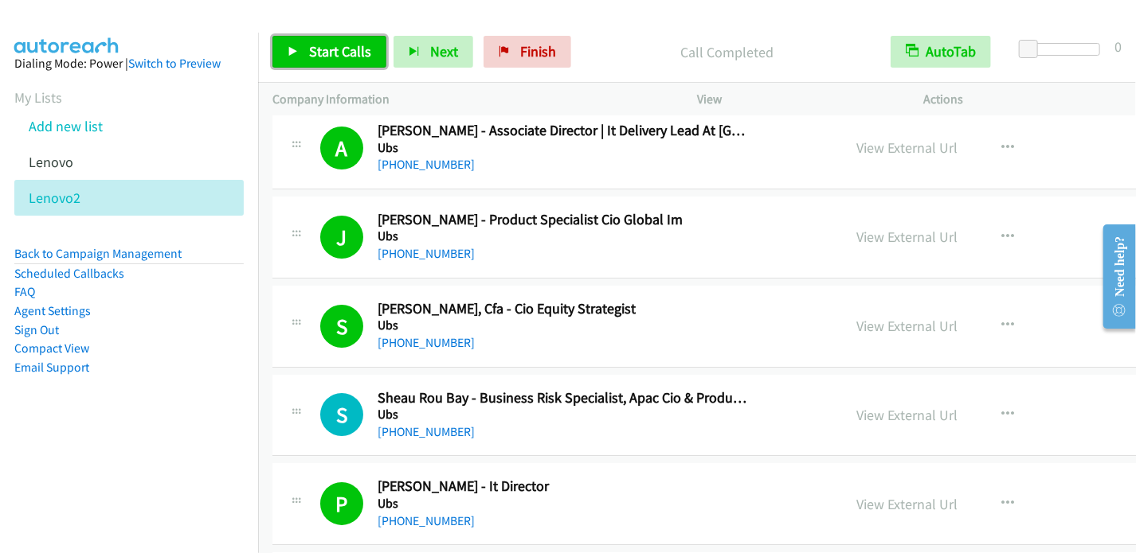
click at [329, 47] on span "Start Calls" at bounding box center [340, 51] width 62 height 18
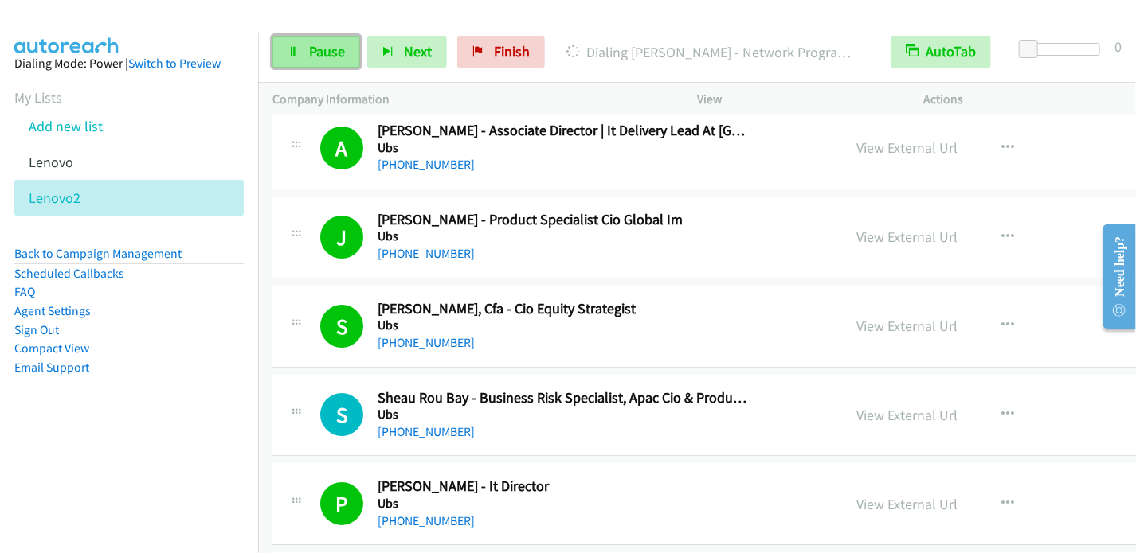
click at [328, 50] on span "Pause" at bounding box center [327, 51] width 36 height 18
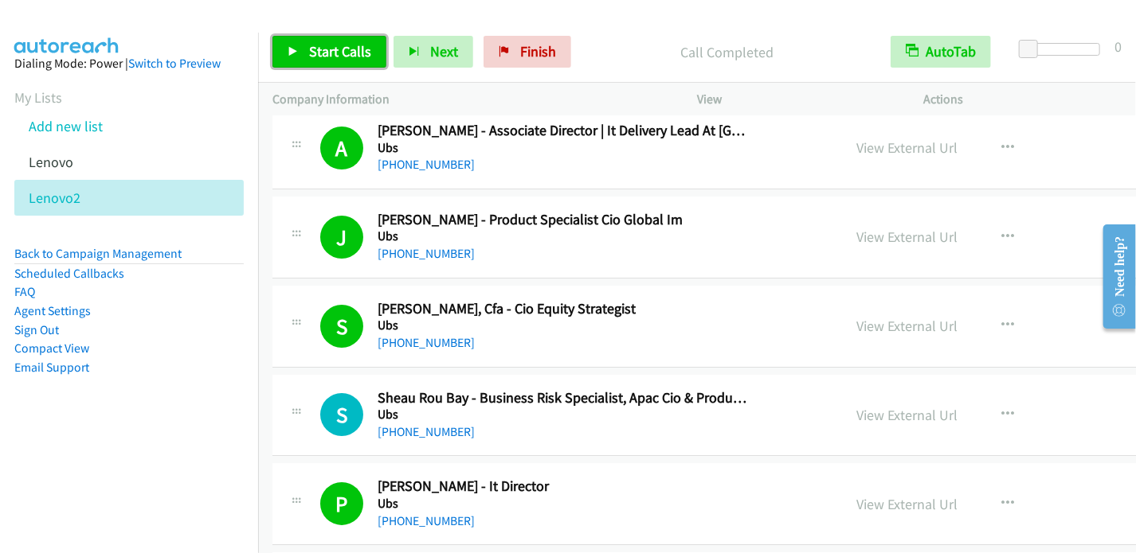
drag, startPoint x: 309, startPoint y: 44, endPoint x: 350, endPoint y: 2, distance: 58.0
click at [309, 45] on span "Start Calls" at bounding box center [340, 51] width 62 height 18
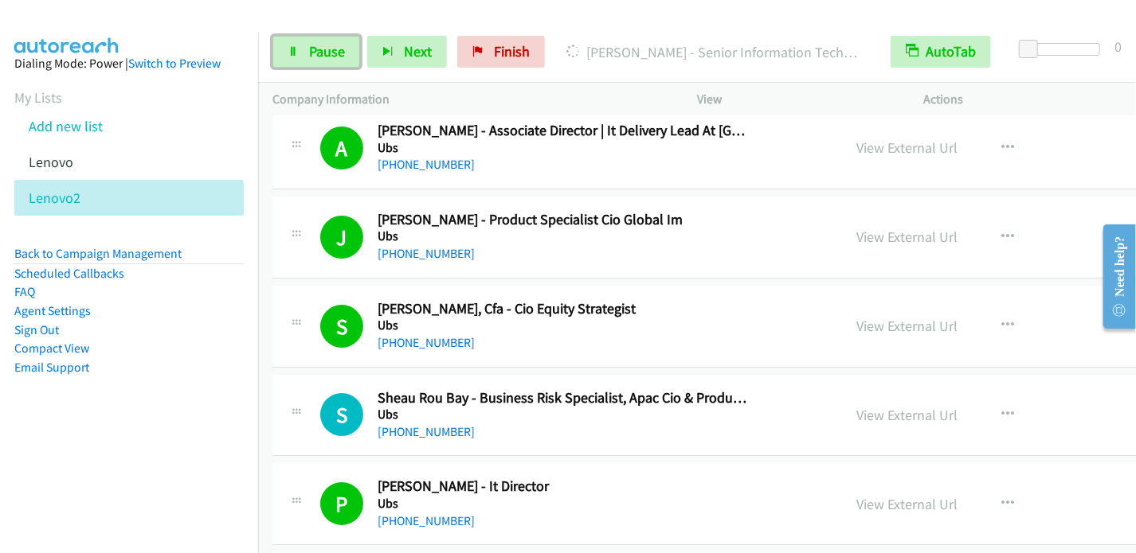
click at [331, 48] on span "Pause" at bounding box center [327, 51] width 36 height 18
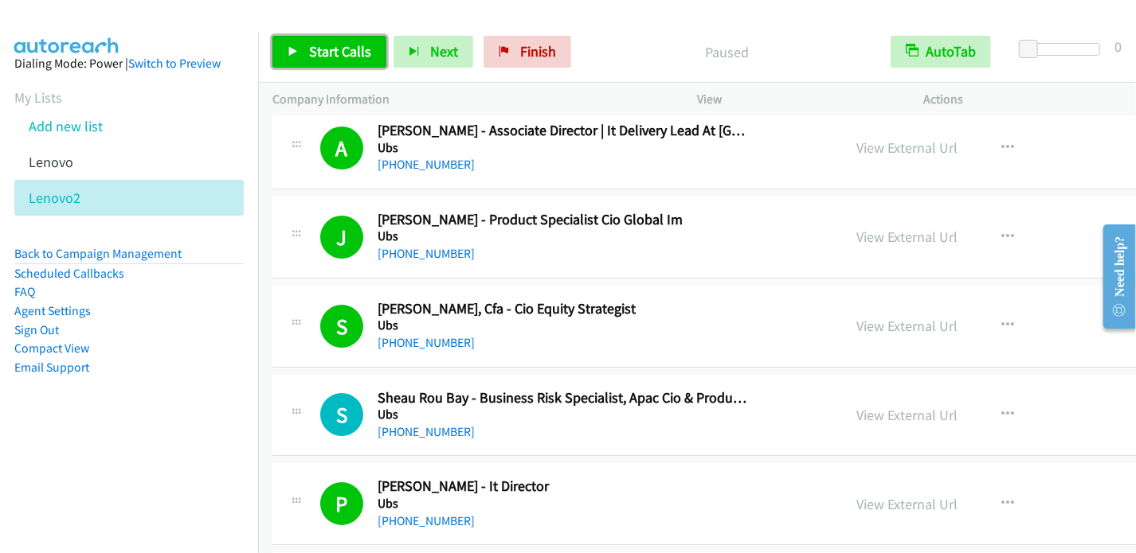
click at [346, 53] on span "Start Calls" at bounding box center [340, 51] width 62 height 18
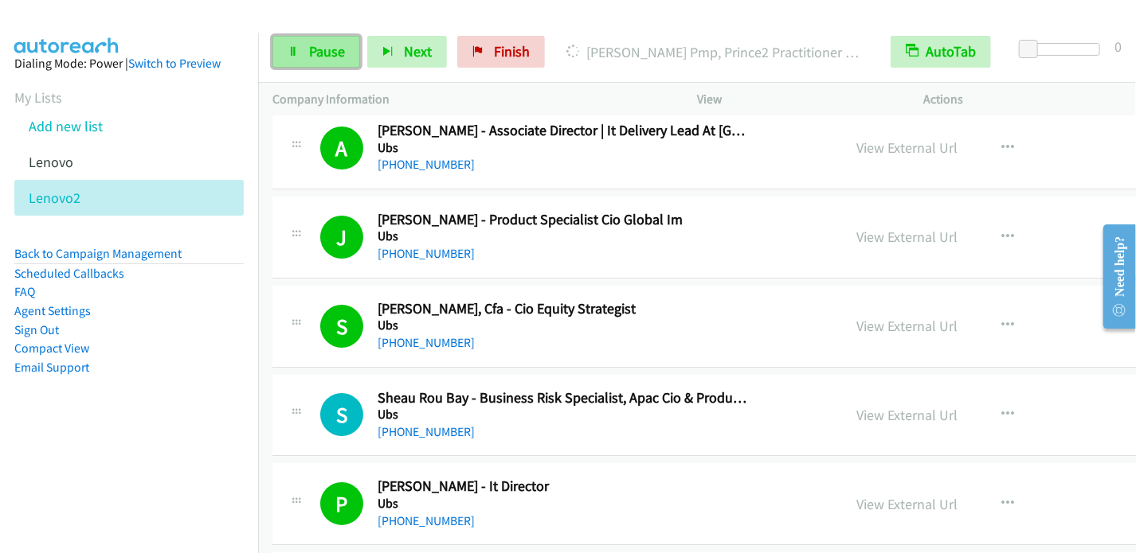
click at [311, 54] on span "Pause" at bounding box center [327, 51] width 36 height 18
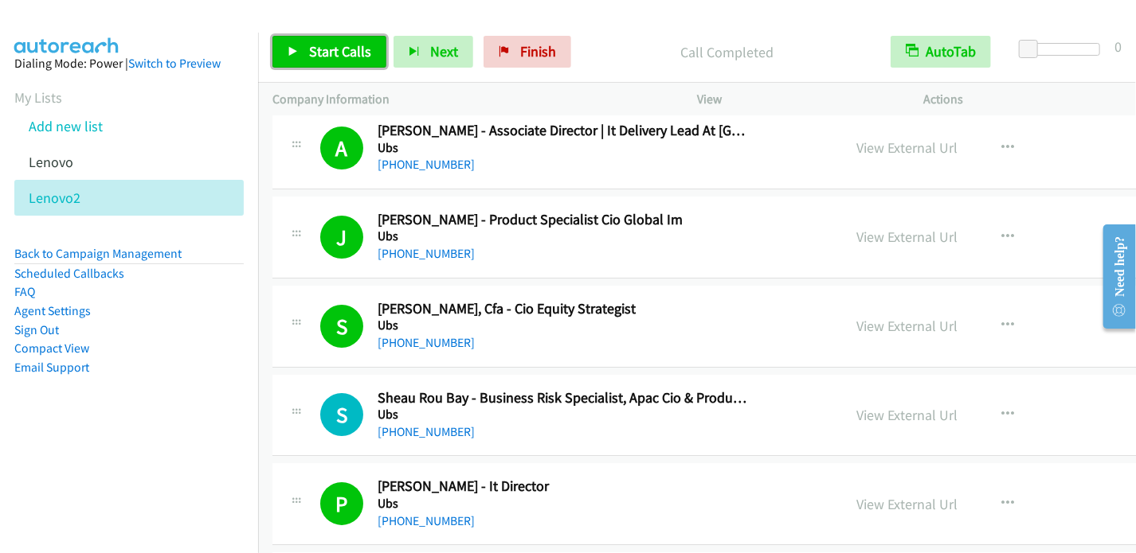
click at [339, 67] on link "Start Calls" at bounding box center [329, 52] width 114 height 32
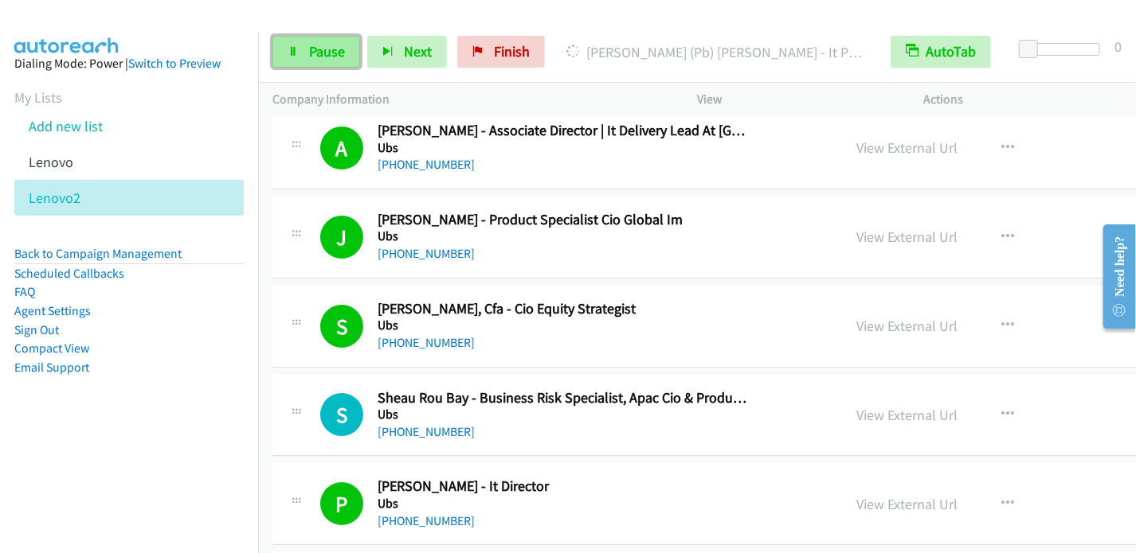
click at [331, 61] on link "Pause" at bounding box center [316, 52] width 88 height 32
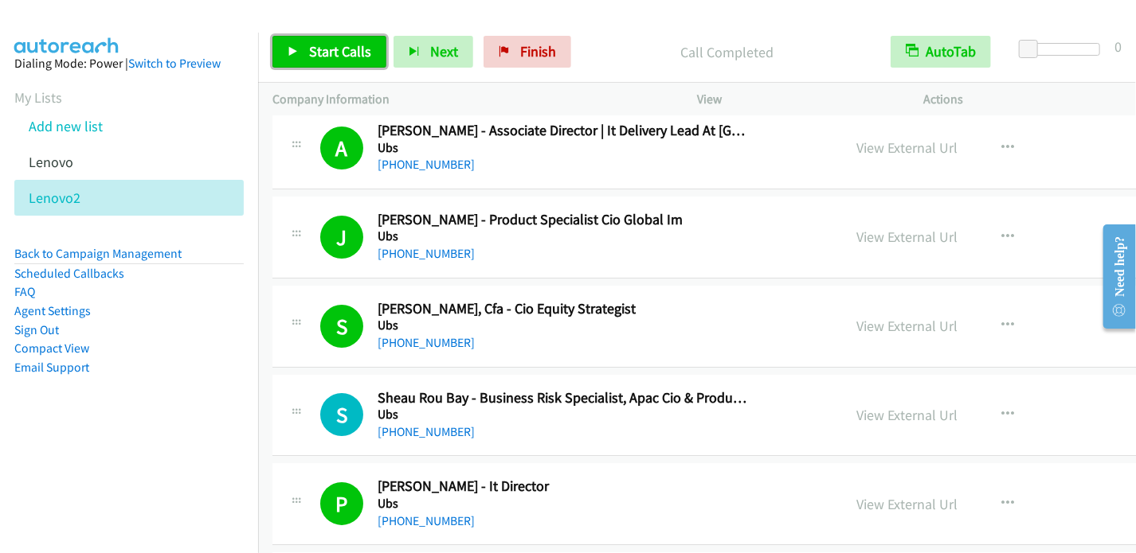
click at [326, 48] on span "Start Calls" at bounding box center [340, 51] width 62 height 18
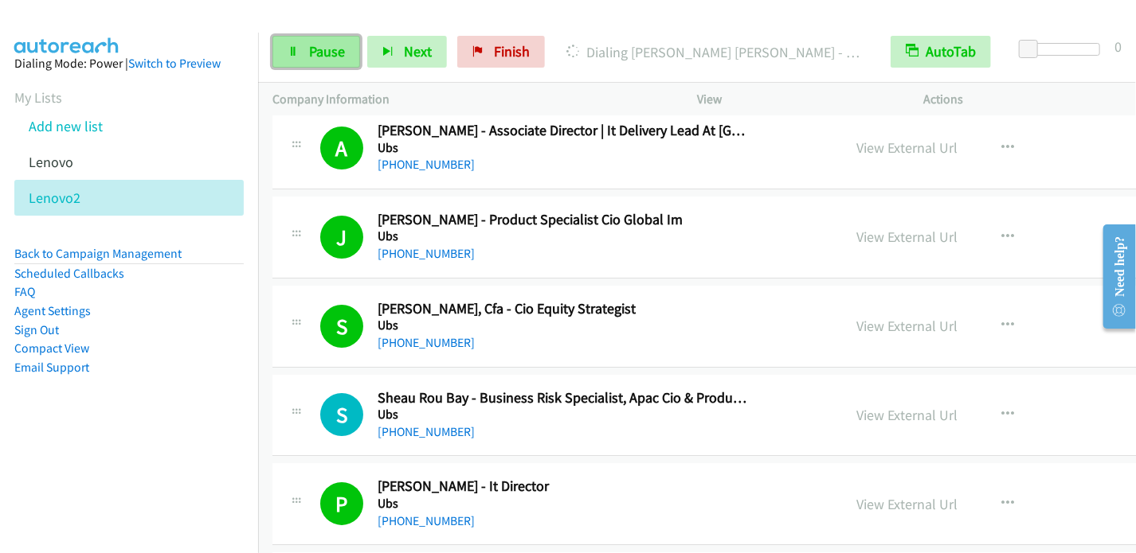
click at [322, 44] on span "Pause" at bounding box center [327, 51] width 36 height 18
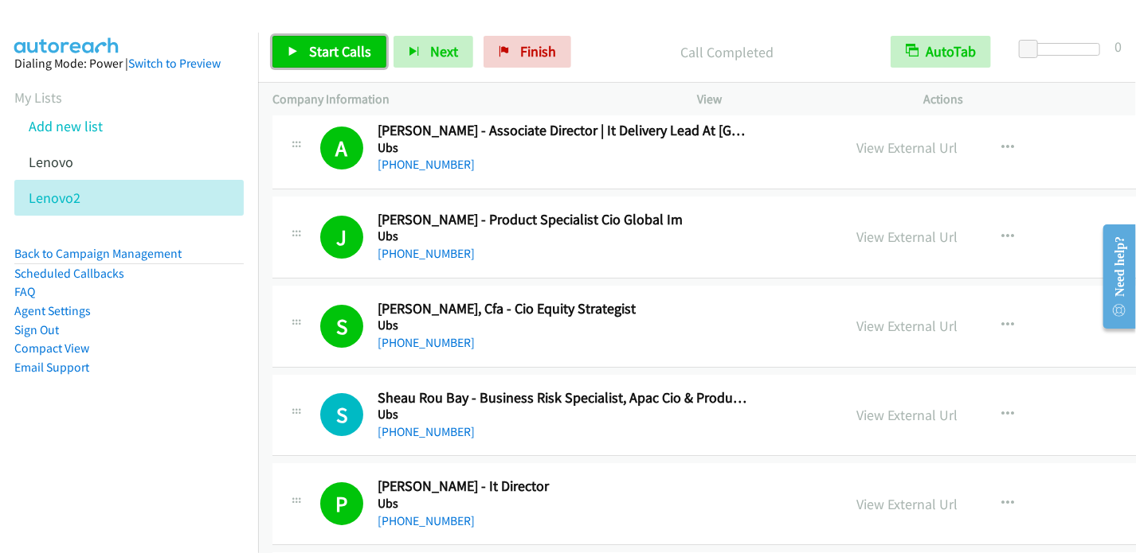
click at [326, 52] on span "Start Calls" at bounding box center [340, 51] width 62 height 18
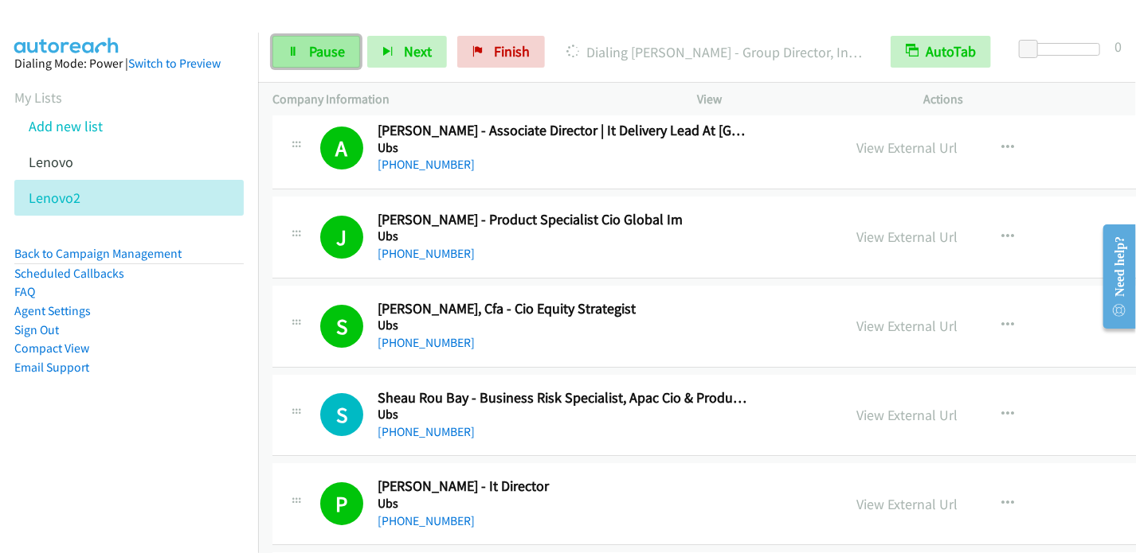
click at [323, 67] on link "Pause" at bounding box center [316, 52] width 88 height 32
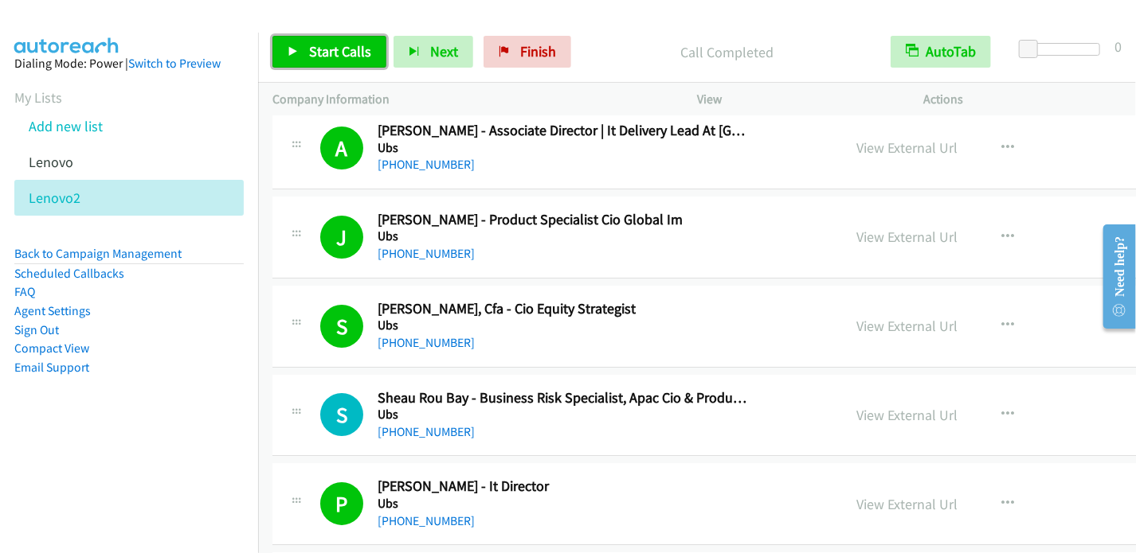
click at [334, 51] on span "Start Calls" at bounding box center [340, 51] width 62 height 18
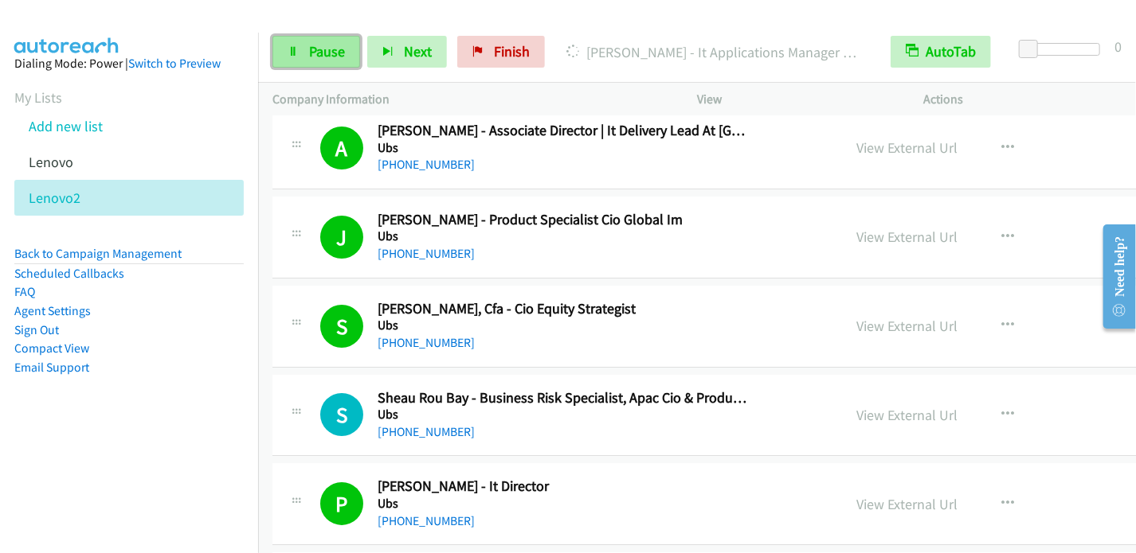
click at [318, 43] on span "Pause" at bounding box center [327, 51] width 36 height 18
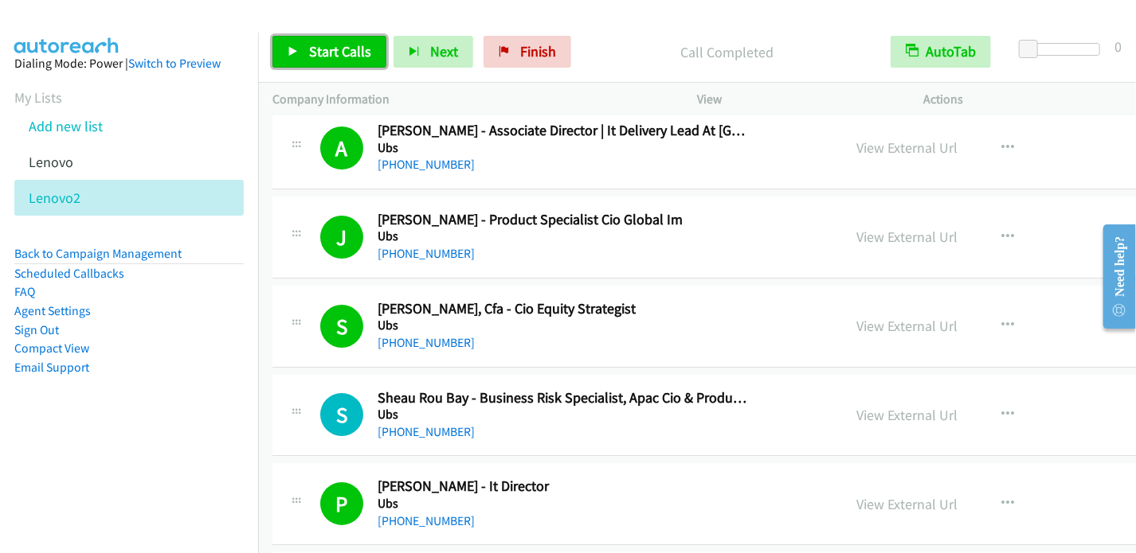
click at [336, 47] on span "Start Calls" at bounding box center [340, 51] width 62 height 18
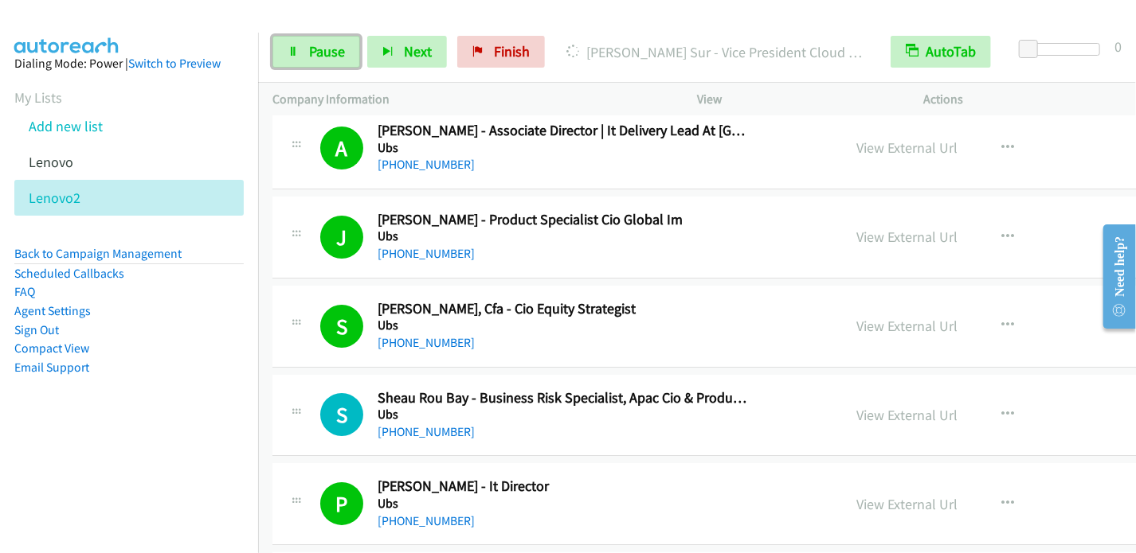
drag, startPoint x: 313, startPoint y: 47, endPoint x: 366, endPoint y: 22, distance: 58.8
click at [313, 47] on span "Pause" at bounding box center [327, 51] width 36 height 18
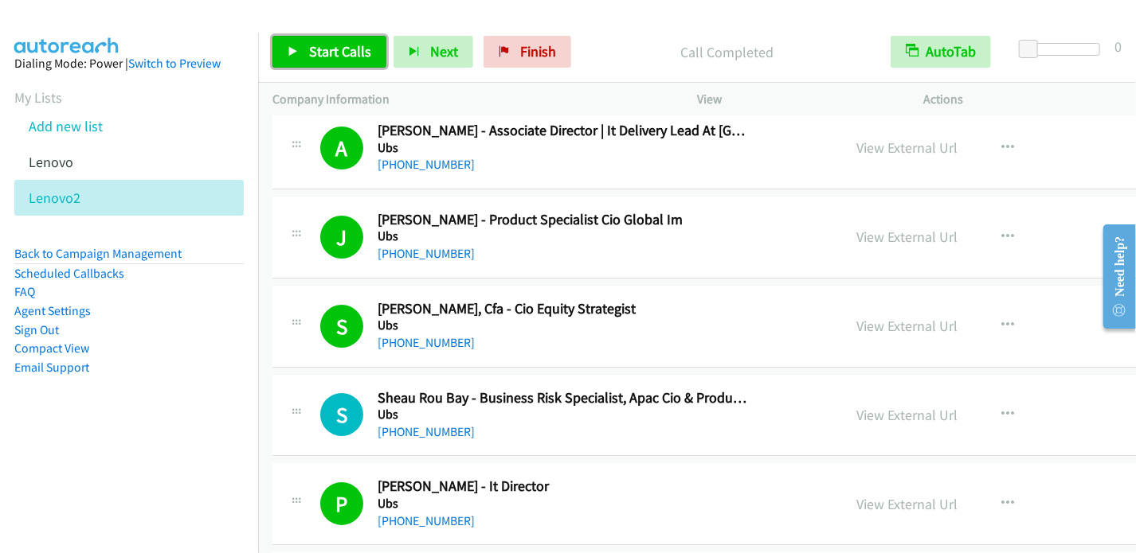
click at [315, 46] on span "Start Calls" at bounding box center [340, 51] width 62 height 18
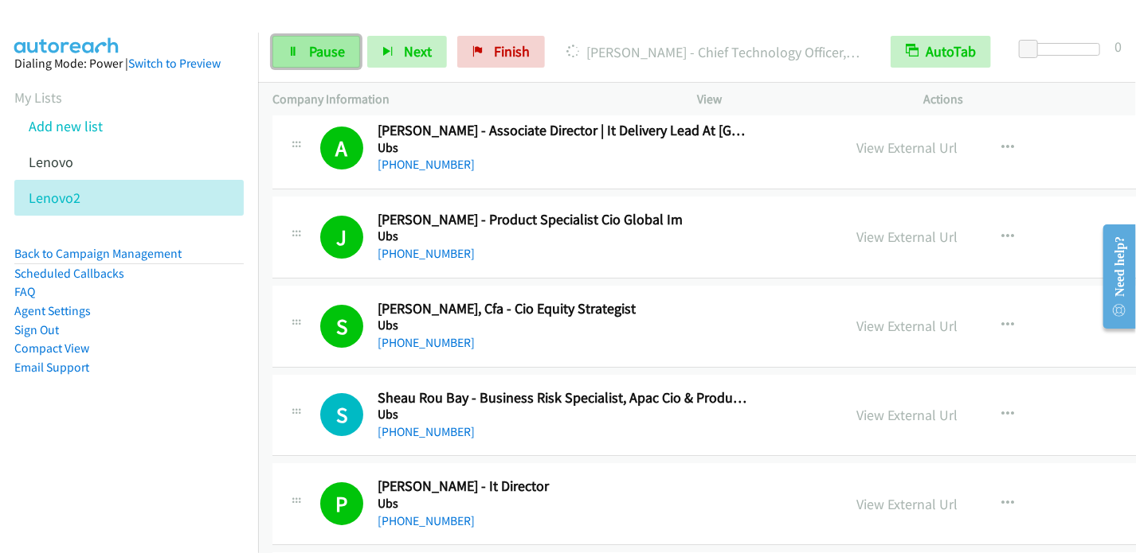
click at [334, 56] on span "Pause" at bounding box center [327, 51] width 36 height 18
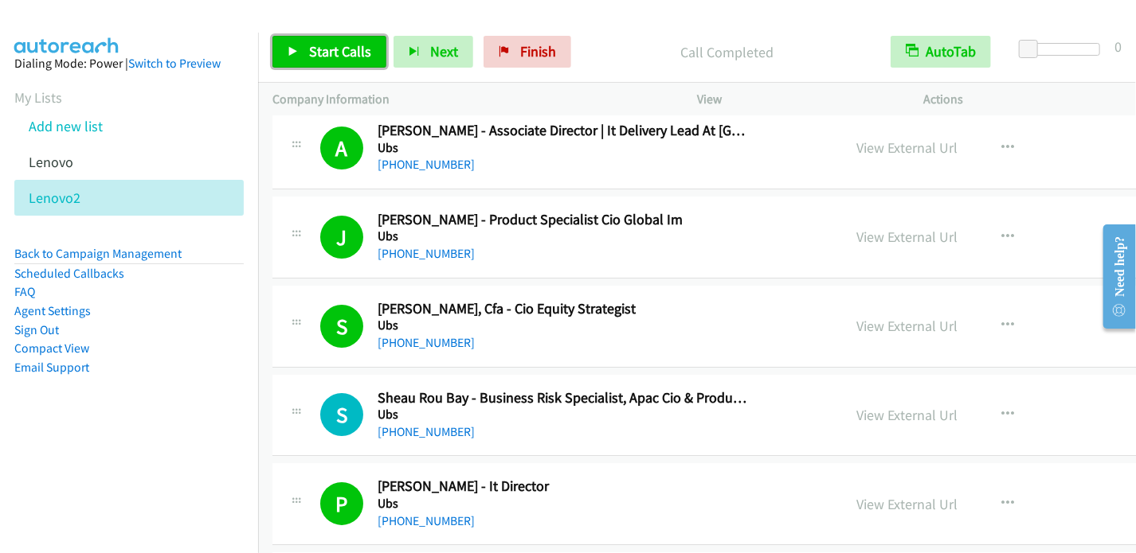
click at [330, 46] on span "Start Calls" at bounding box center [340, 51] width 62 height 18
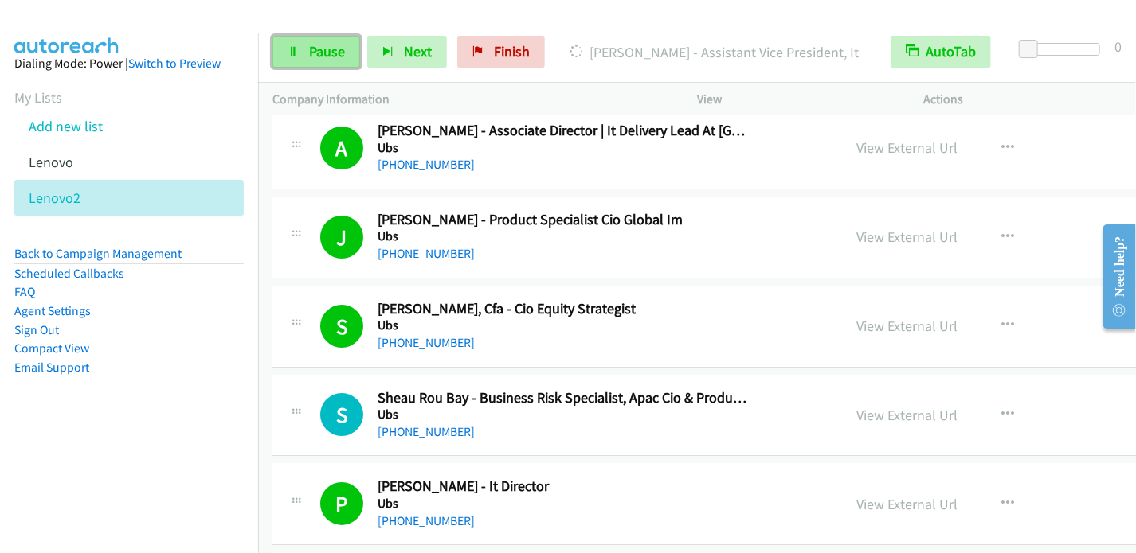
click at [320, 48] on span "Pause" at bounding box center [327, 51] width 36 height 18
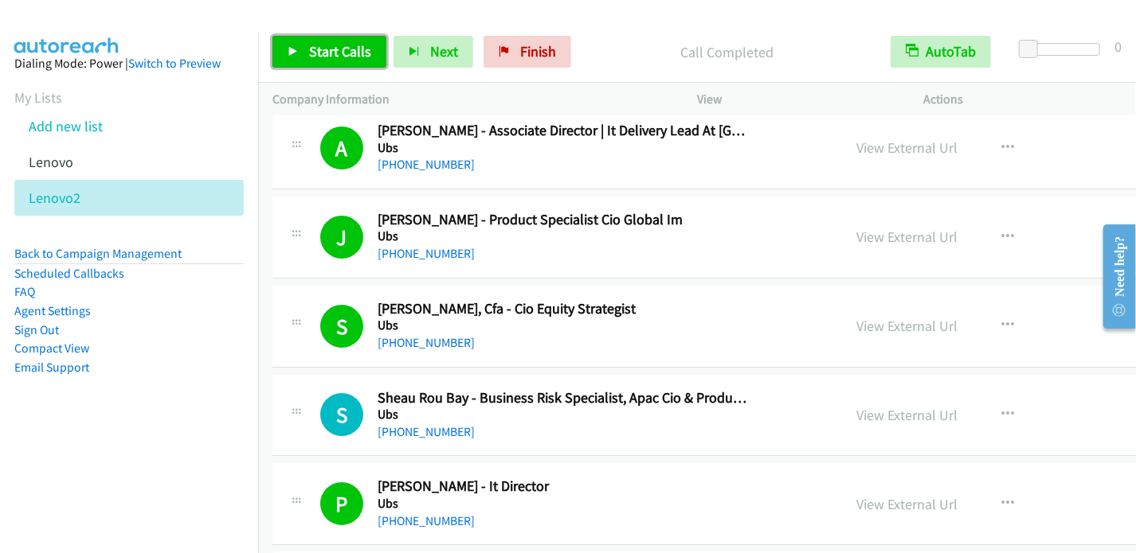
click at [315, 49] on span "Start Calls" at bounding box center [340, 51] width 62 height 18
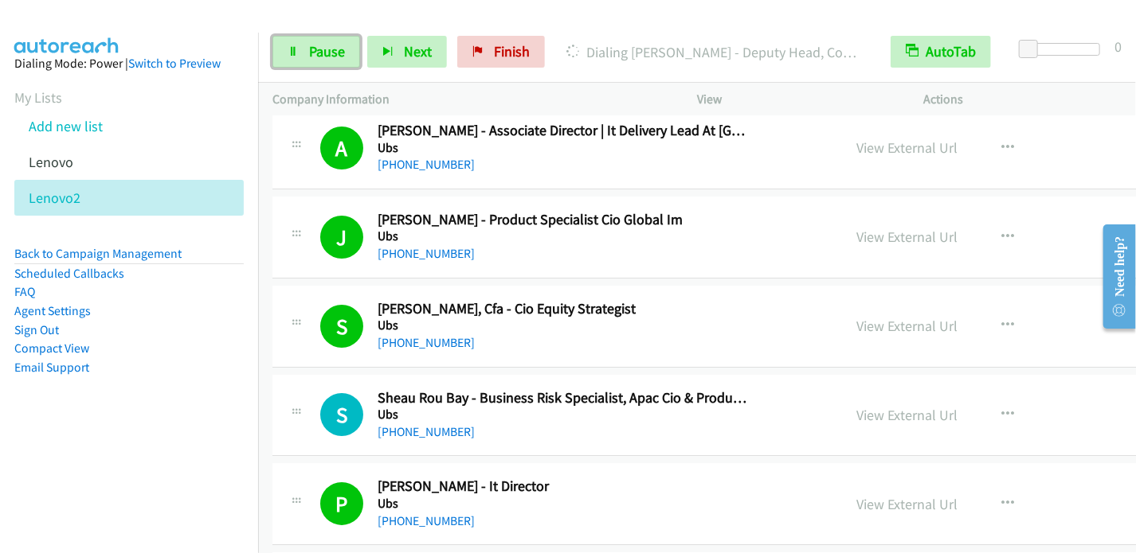
drag, startPoint x: 293, startPoint y: 45, endPoint x: 391, endPoint y: 19, distance: 101.4
click at [293, 47] on icon at bounding box center [292, 52] width 11 height 11
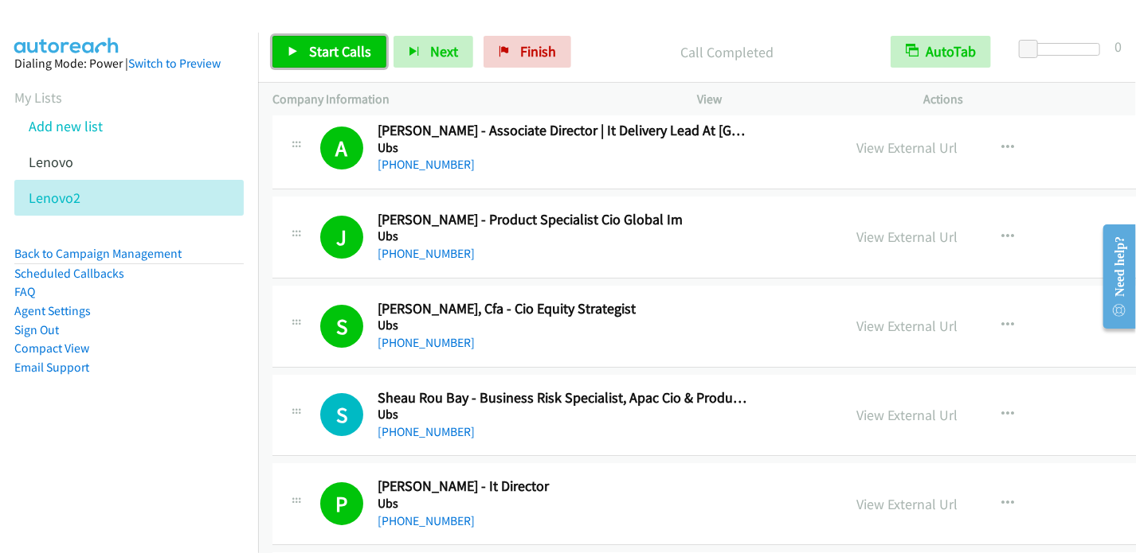
click at [319, 45] on span "Start Calls" at bounding box center [340, 51] width 62 height 18
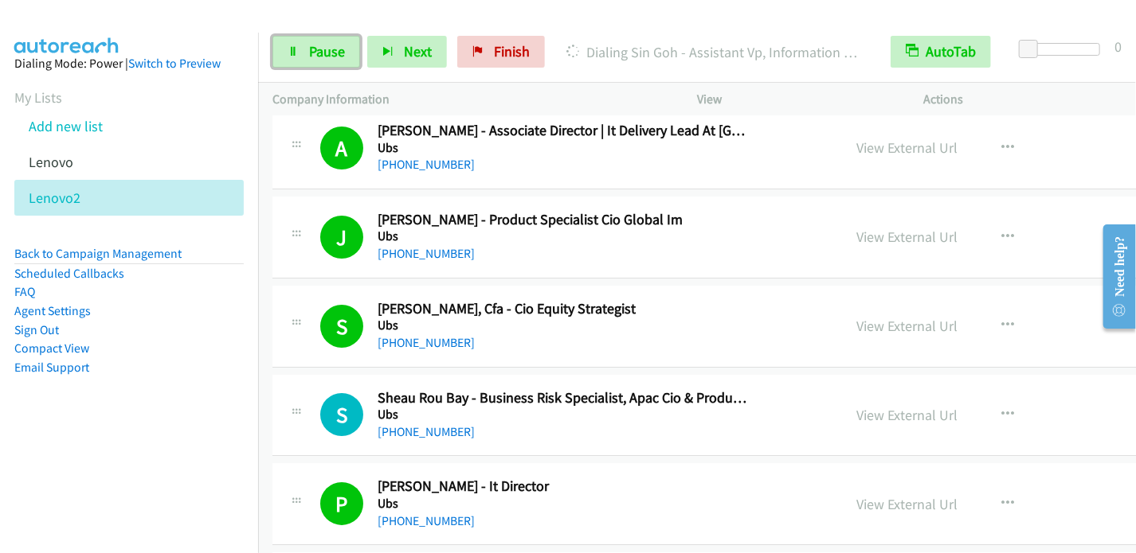
drag, startPoint x: 315, startPoint y: 47, endPoint x: 347, endPoint y: 4, distance: 53.5
click at [318, 46] on span "Pause" at bounding box center [327, 51] width 36 height 18
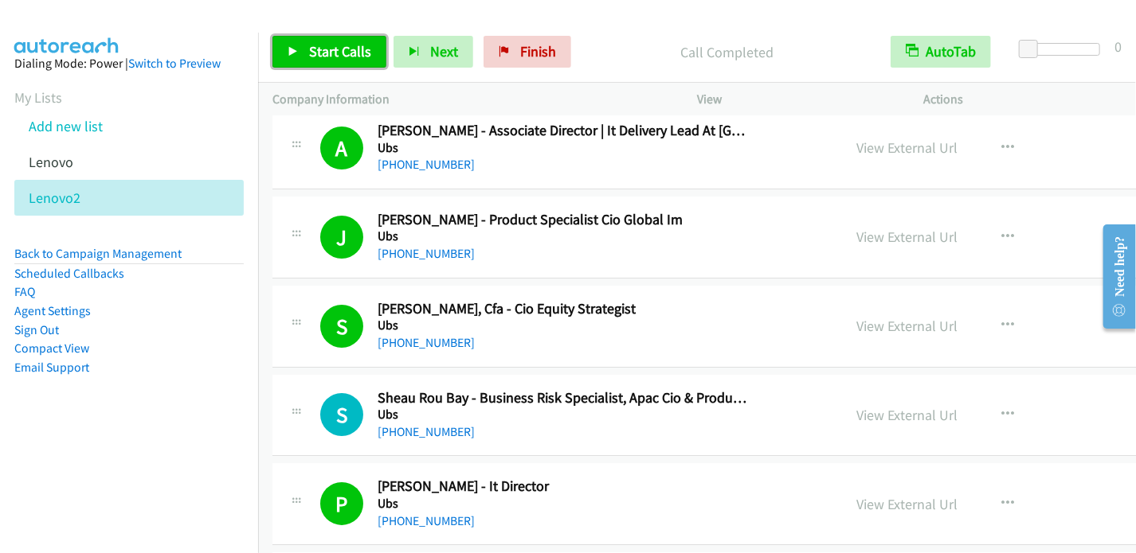
drag, startPoint x: 344, startPoint y: 49, endPoint x: 412, endPoint y: 1, distance: 82.9
click at [346, 49] on span "Start Calls" at bounding box center [340, 51] width 62 height 18
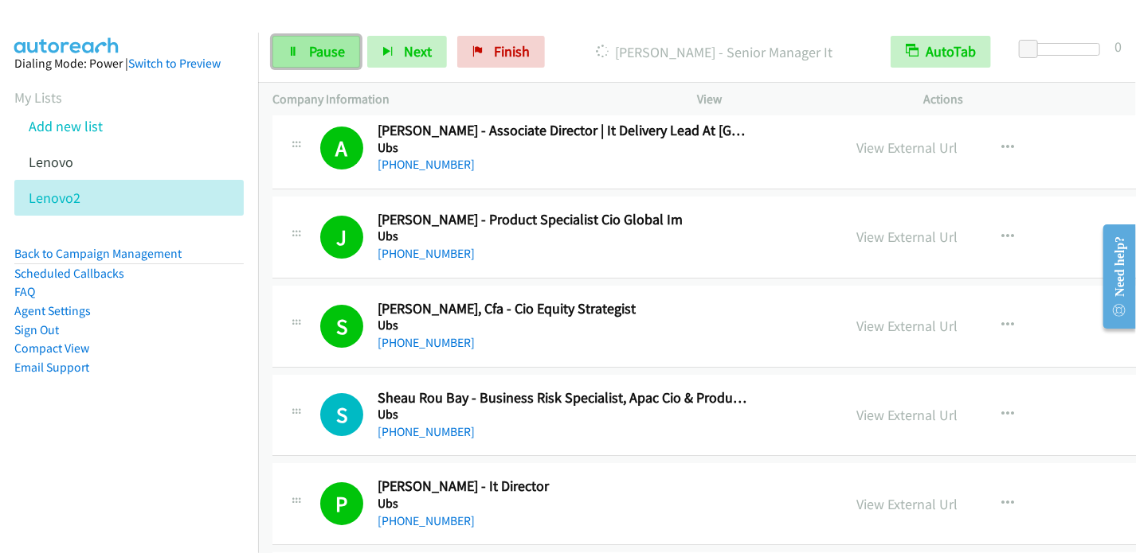
click at [309, 60] on link "Pause" at bounding box center [316, 52] width 88 height 32
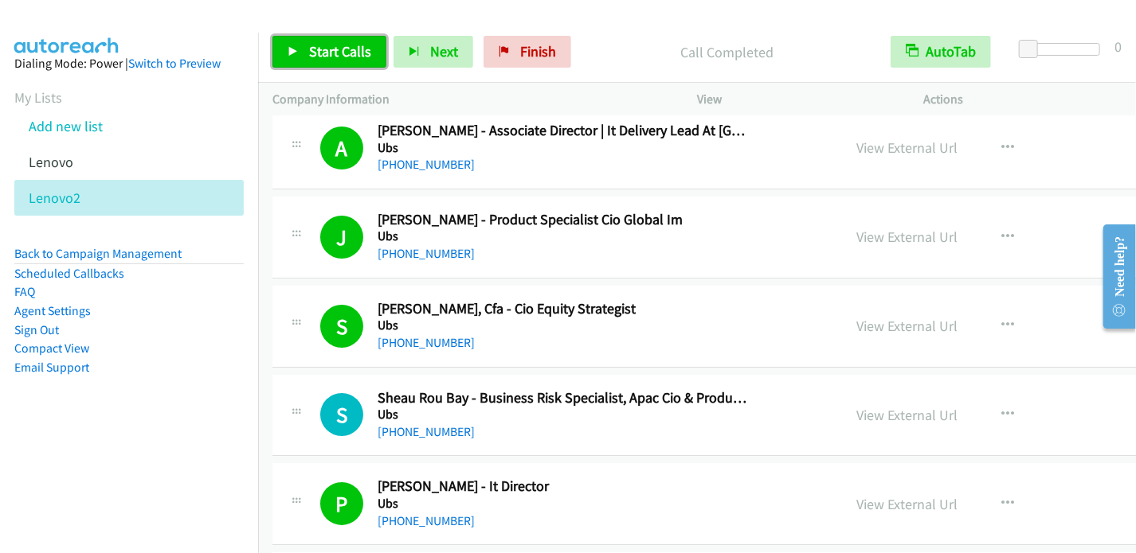
click at [323, 53] on span "Start Calls" at bounding box center [340, 51] width 62 height 18
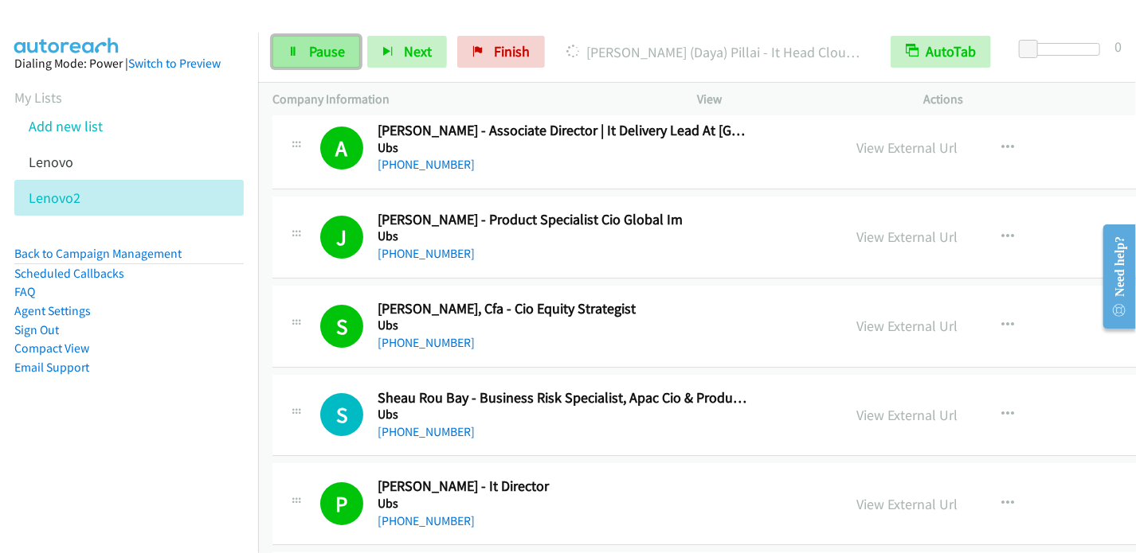
click at [319, 53] on span "Pause" at bounding box center [327, 51] width 36 height 18
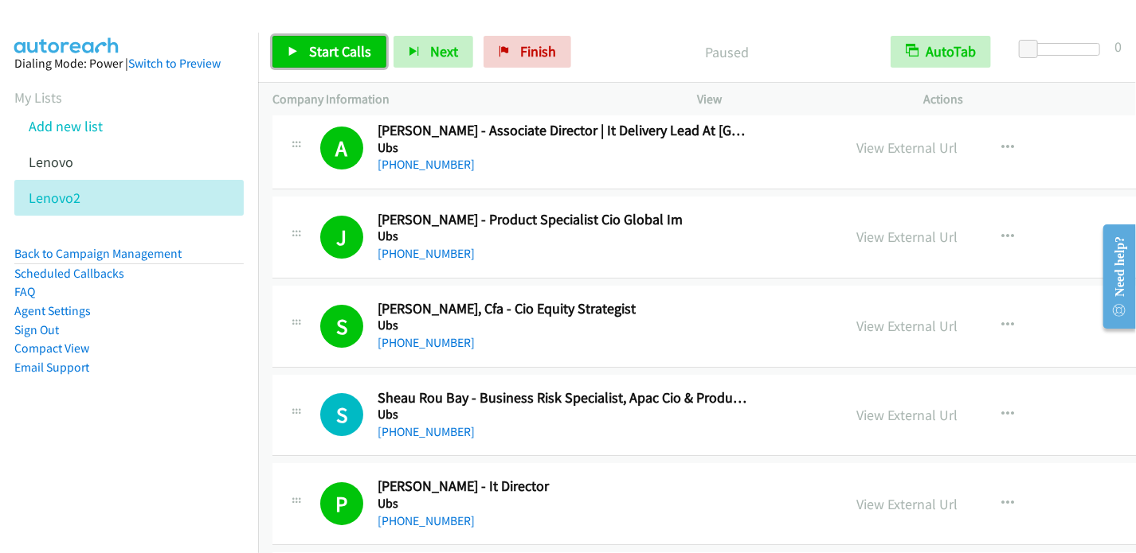
click at [332, 43] on span "Start Calls" at bounding box center [340, 51] width 62 height 18
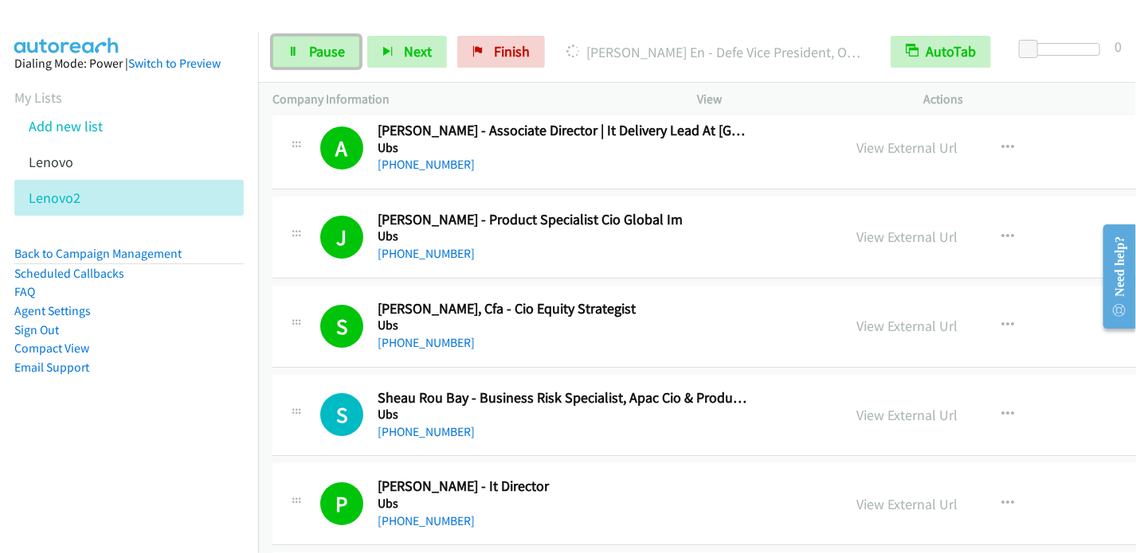
drag, startPoint x: 314, startPoint y: 53, endPoint x: 357, endPoint y: 20, distance: 54.5
click at [315, 54] on span "Pause" at bounding box center [327, 51] width 36 height 18
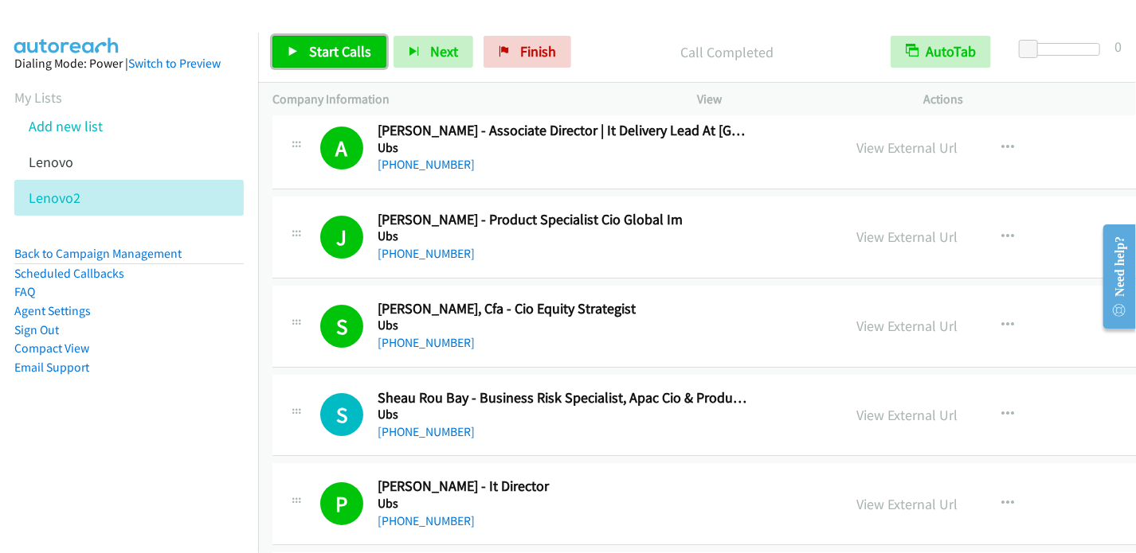
click at [312, 56] on span "Start Calls" at bounding box center [340, 51] width 62 height 18
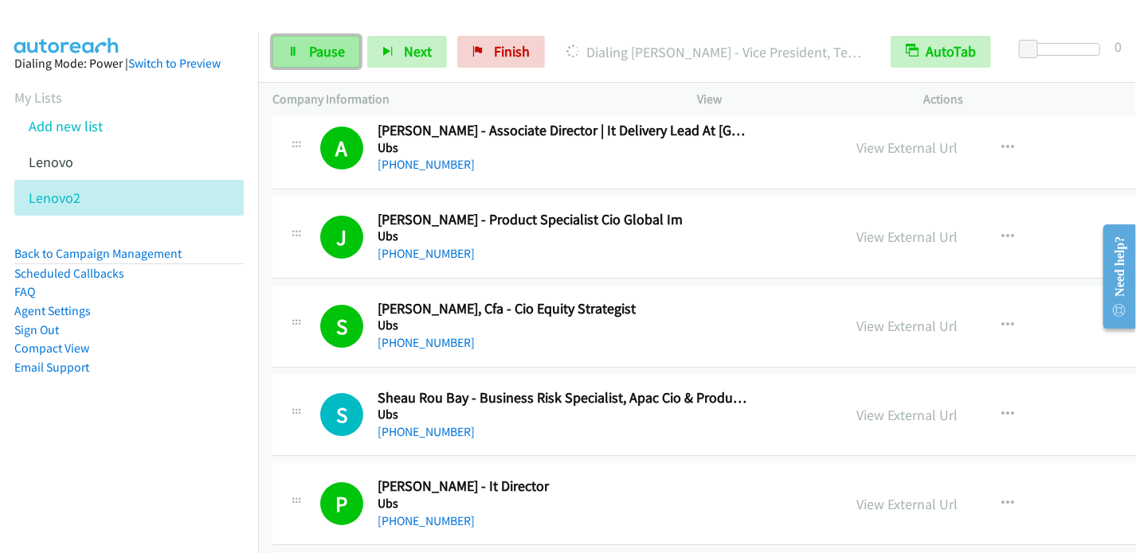
click at [309, 59] on span "Pause" at bounding box center [327, 51] width 36 height 18
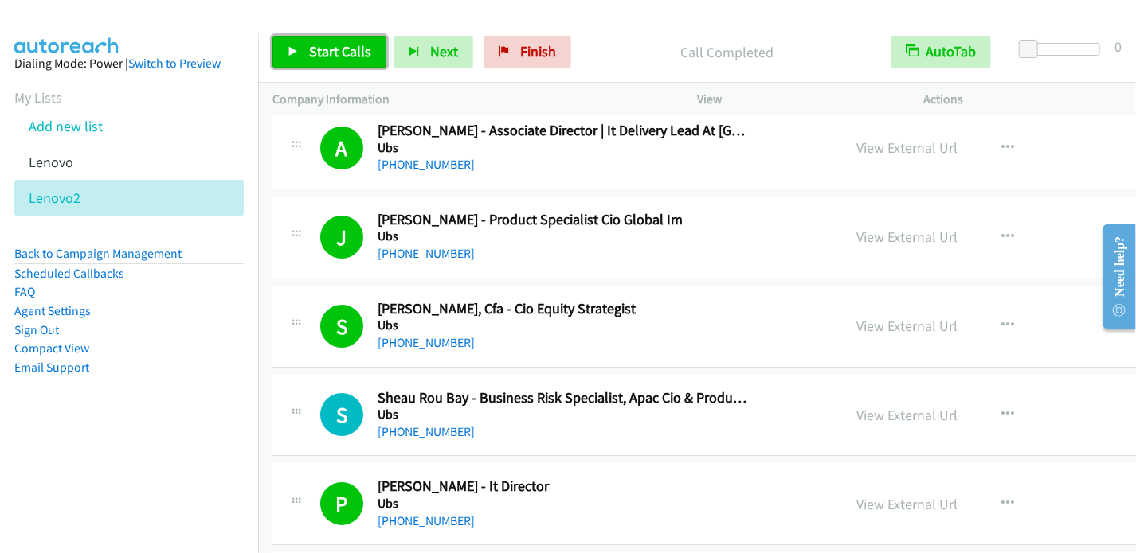
drag, startPoint x: 316, startPoint y: 44, endPoint x: 323, endPoint y: 4, distance: 40.5
click at [316, 45] on span "Start Calls" at bounding box center [340, 51] width 62 height 18
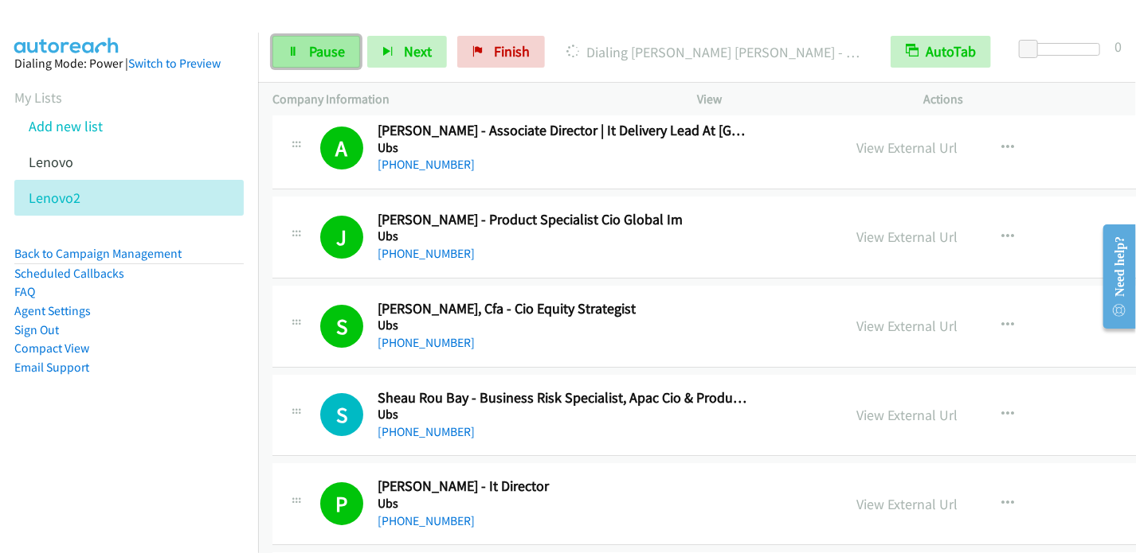
click at [319, 56] on span "Pause" at bounding box center [327, 51] width 36 height 18
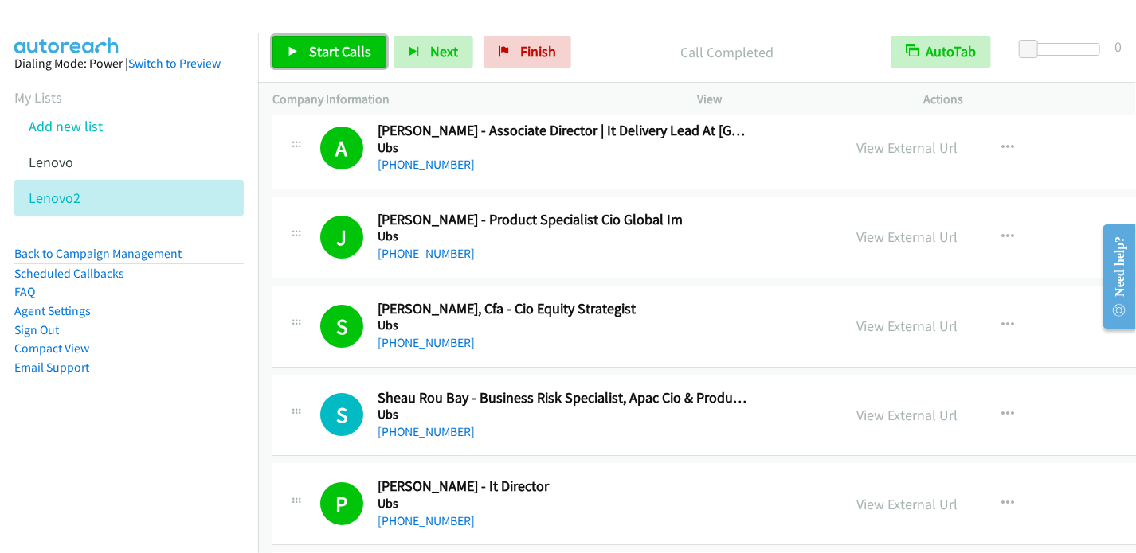
drag, startPoint x: 358, startPoint y: 57, endPoint x: 376, endPoint y: 29, distance: 33.4
click at [358, 57] on span "Start Calls" at bounding box center [340, 51] width 62 height 18
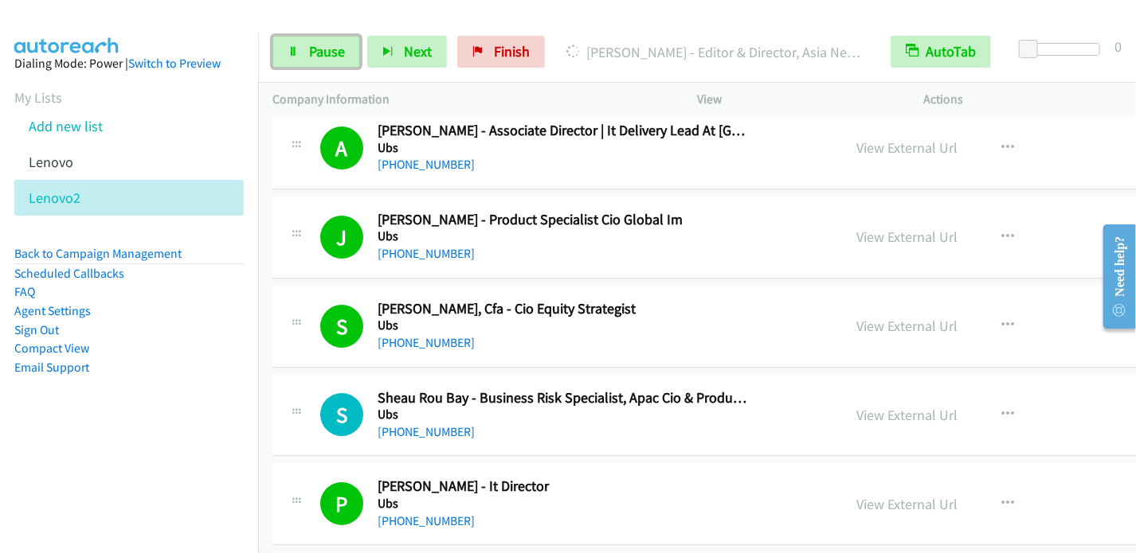
drag, startPoint x: 300, startPoint y: 50, endPoint x: 352, endPoint y: 6, distance: 68.3
click at [301, 50] on link "Pause" at bounding box center [316, 52] width 88 height 32
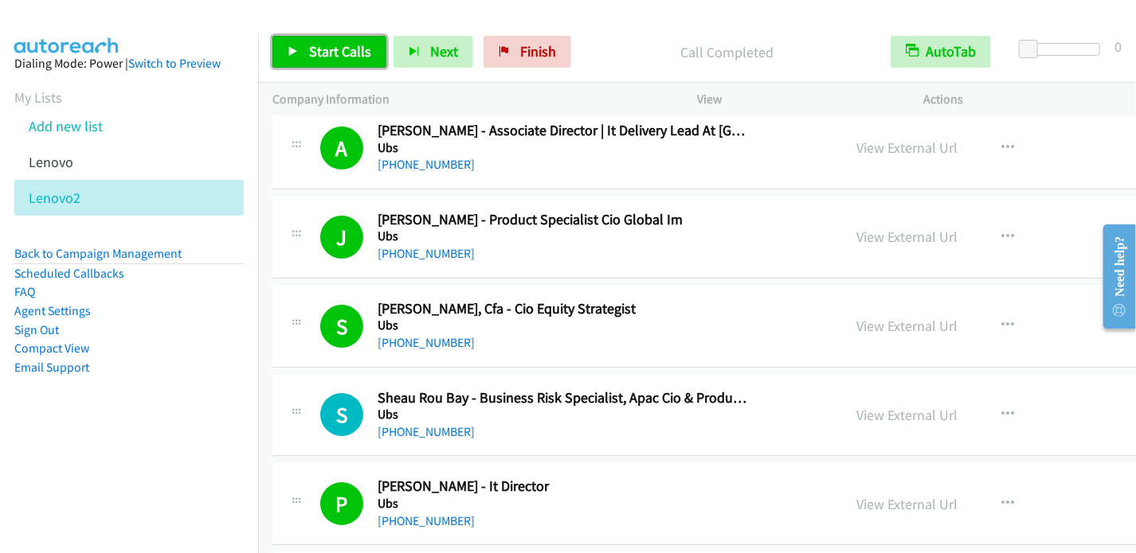
click at [315, 49] on span "Start Calls" at bounding box center [340, 51] width 62 height 18
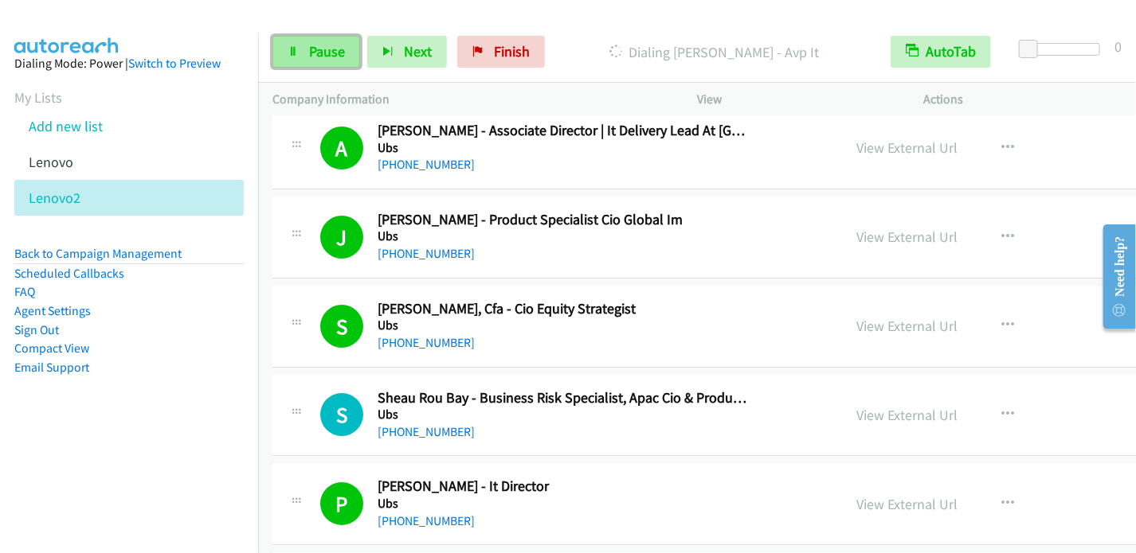
click at [333, 45] on span "Pause" at bounding box center [327, 51] width 36 height 18
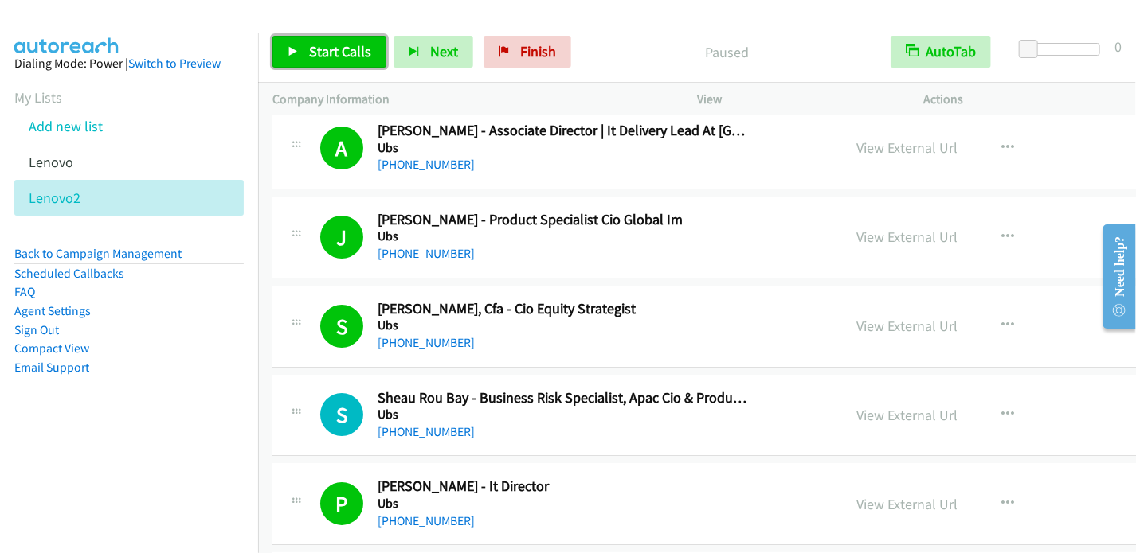
click at [343, 50] on span "Start Calls" at bounding box center [340, 51] width 62 height 18
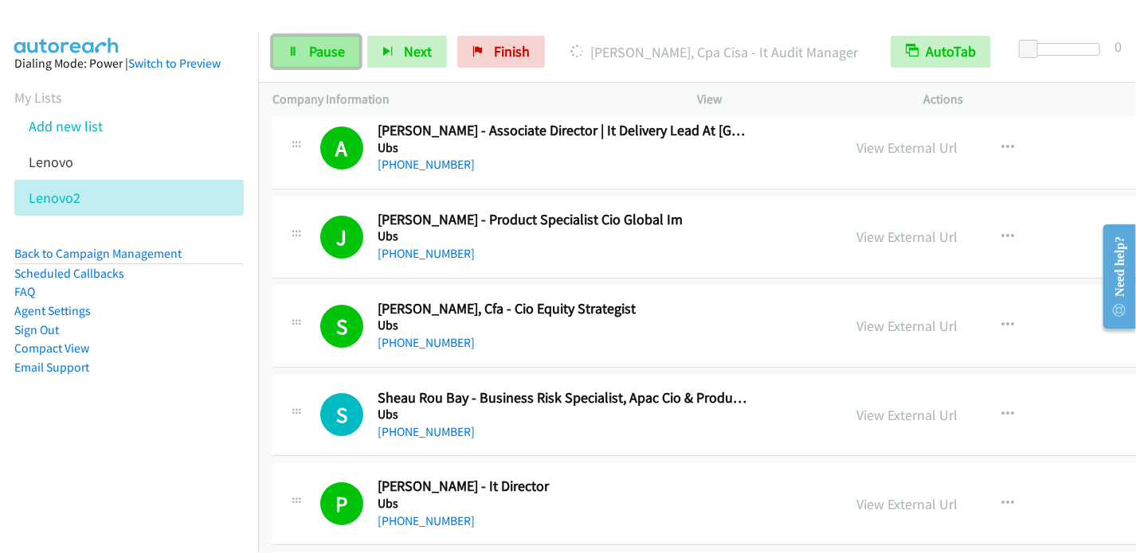
click at [324, 63] on link "Pause" at bounding box center [316, 52] width 88 height 32
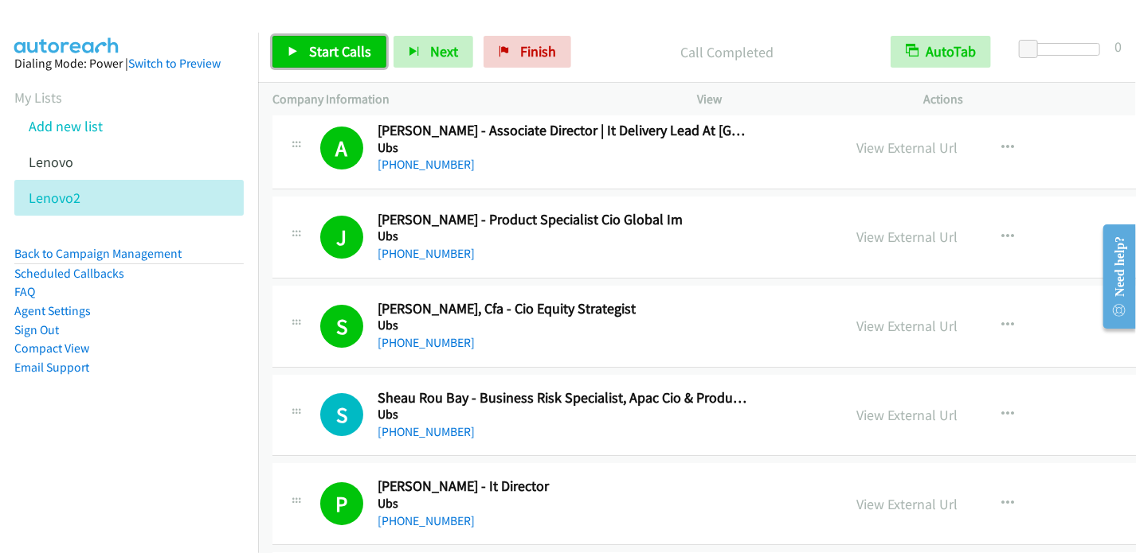
click at [336, 57] on span "Start Calls" at bounding box center [340, 51] width 62 height 18
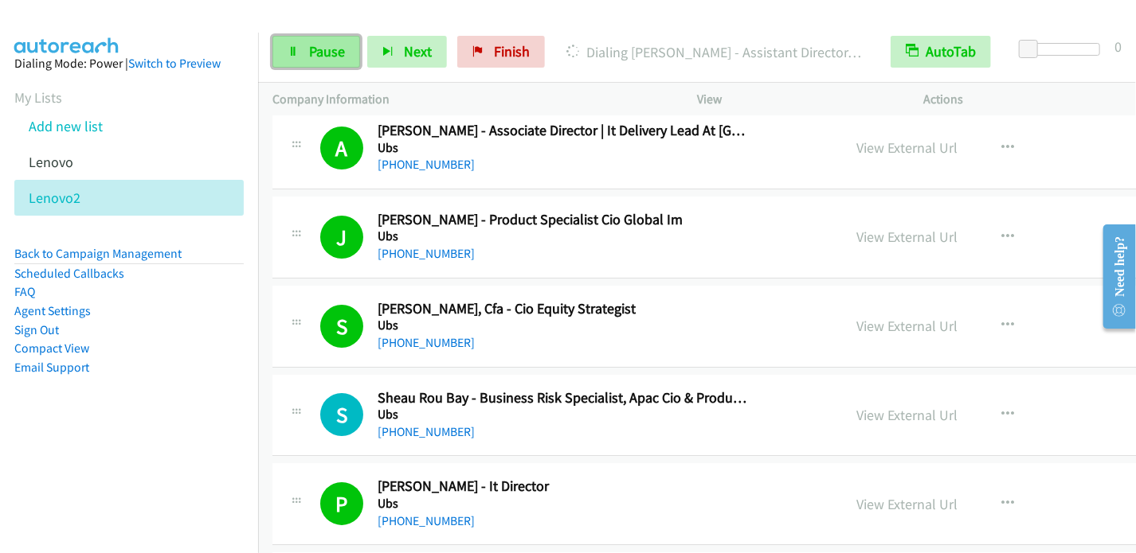
click at [329, 51] on span "Pause" at bounding box center [327, 51] width 36 height 18
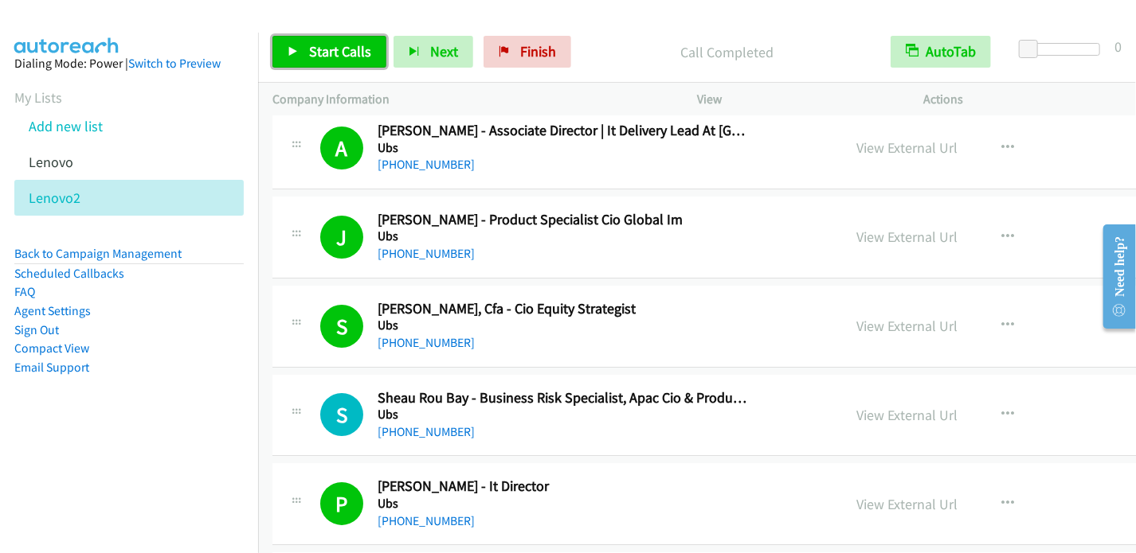
click at [314, 57] on span "Start Calls" at bounding box center [340, 51] width 62 height 18
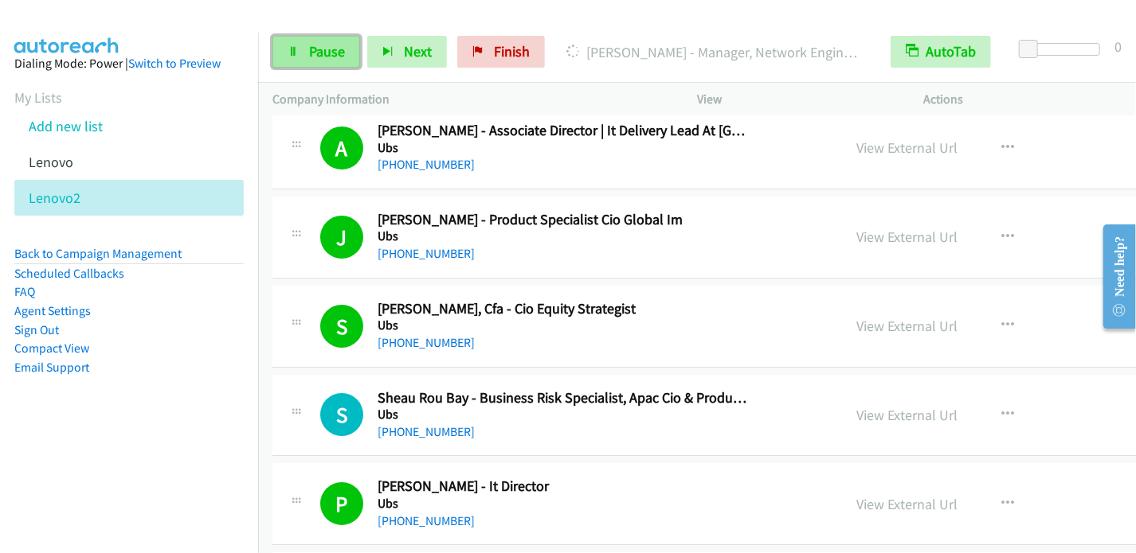
click at [322, 57] on span "Pause" at bounding box center [327, 51] width 36 height 18
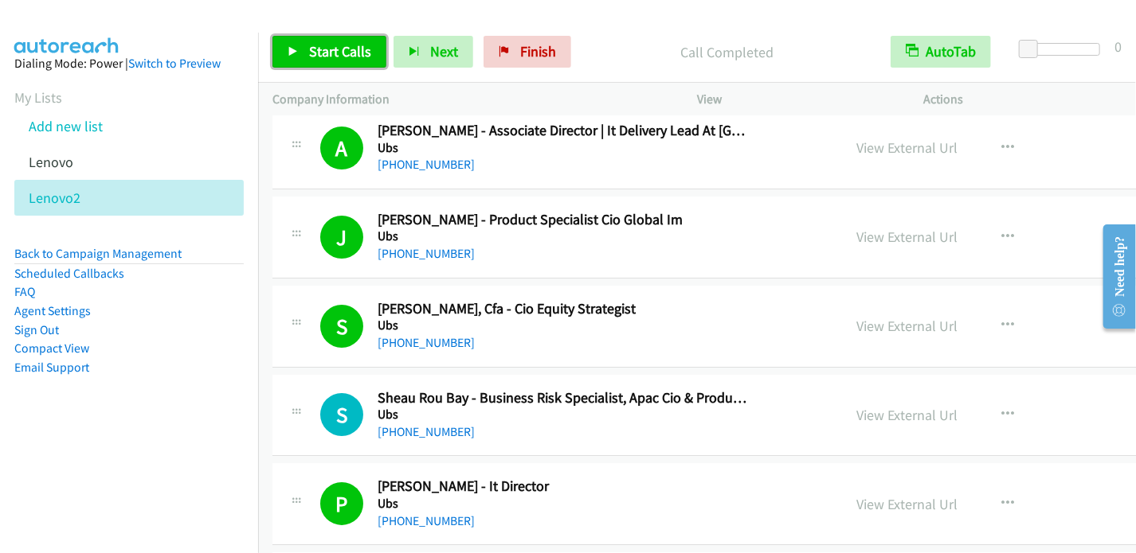
click at [315, 50] on span "Start Calls" at bounding box center [340, 51] width 62 height 18
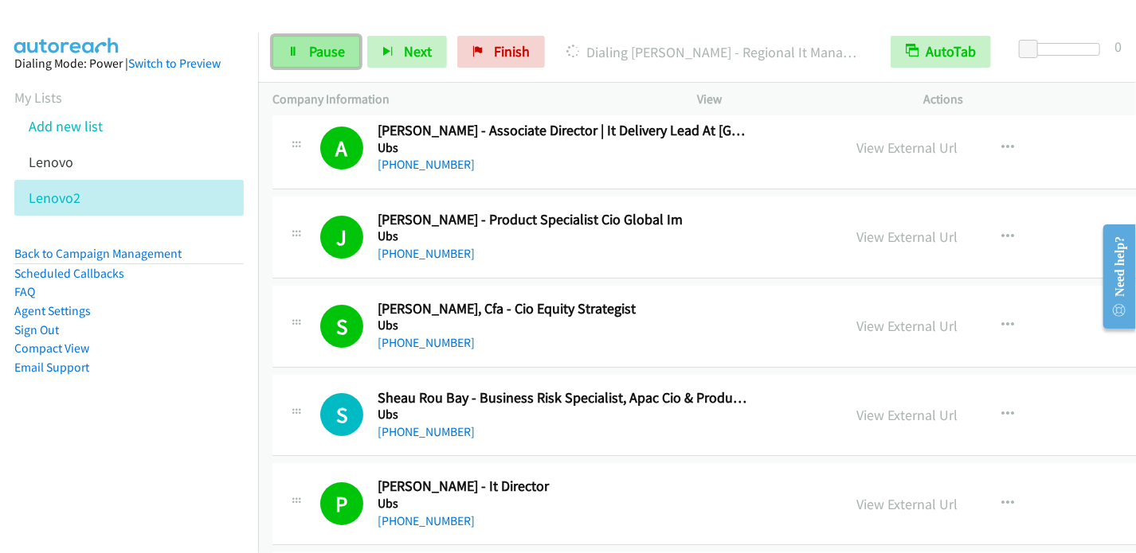
click at [331, 58] on span "Pause" at bounding box center [327, 51] width 36 height 18
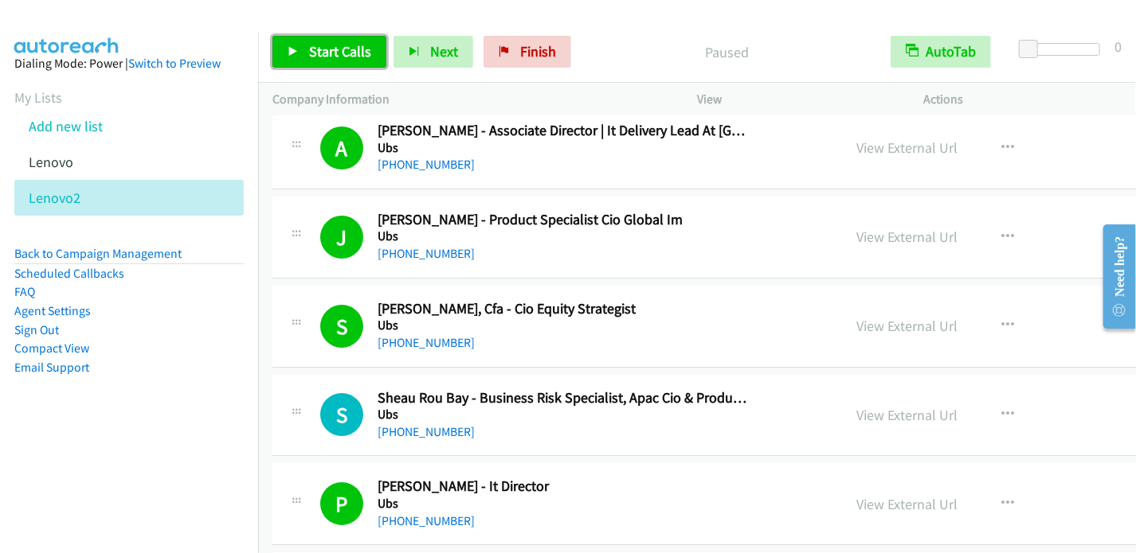
click at [312, 56] on span "Start Calls" at bounding box center [340, 51] width 62 height 18
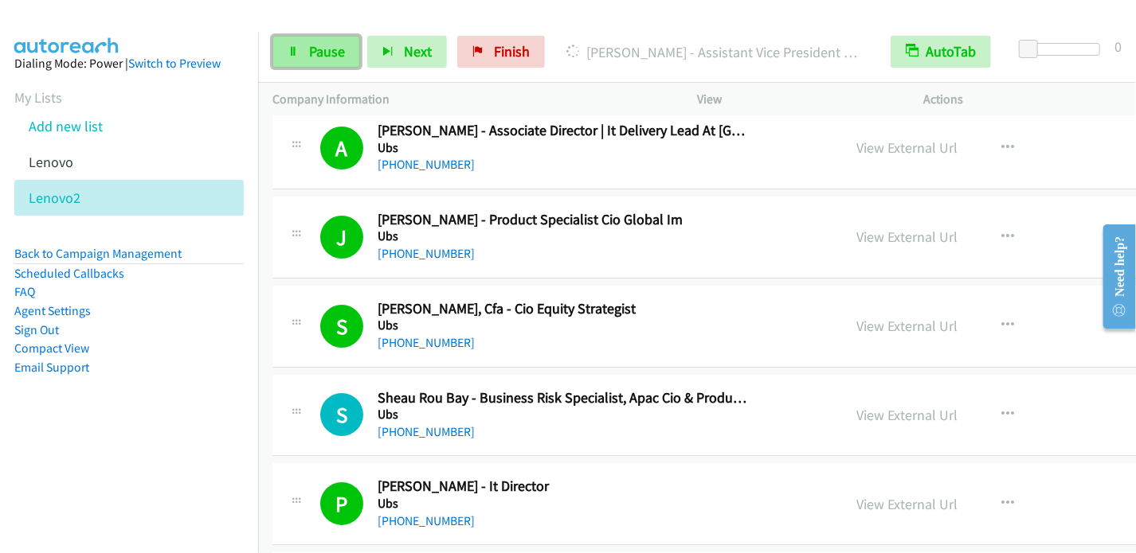
click at [319, 53] on span "Pause" at bounding box center [327, 51] width 36 height 18
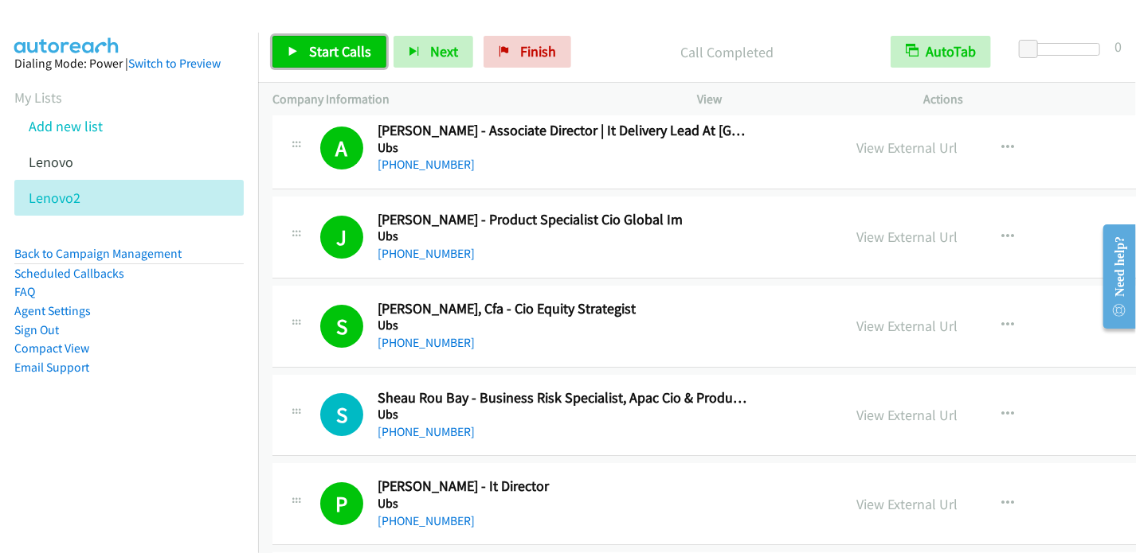
click at [338, 55] on span "Start Calls" at bounding box center [340, 51] width 62 height 18
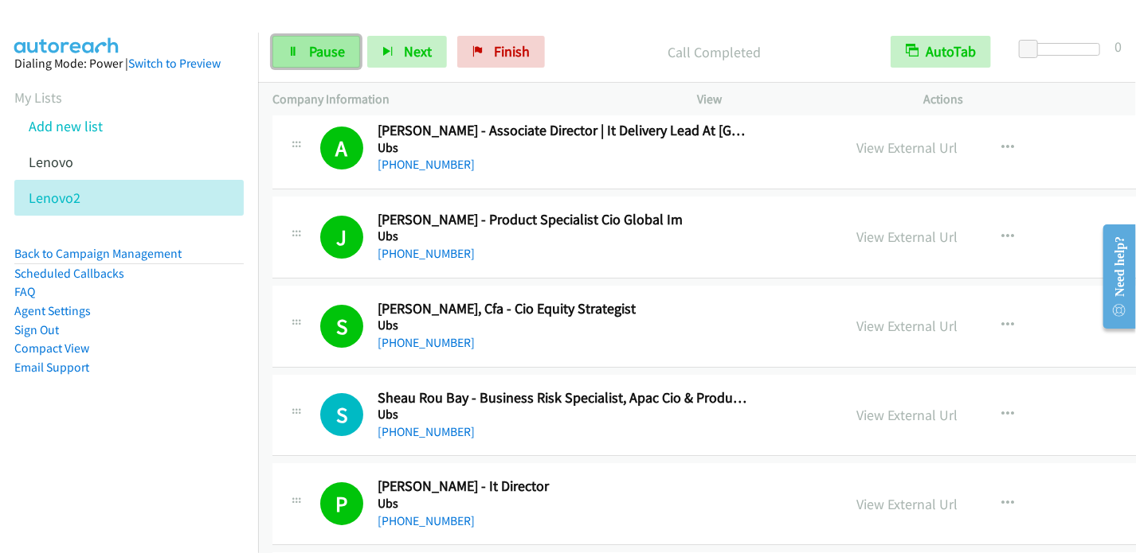
click at [303, 57] on link "Pause" at bounding box center [316, 52] width 88 height 32
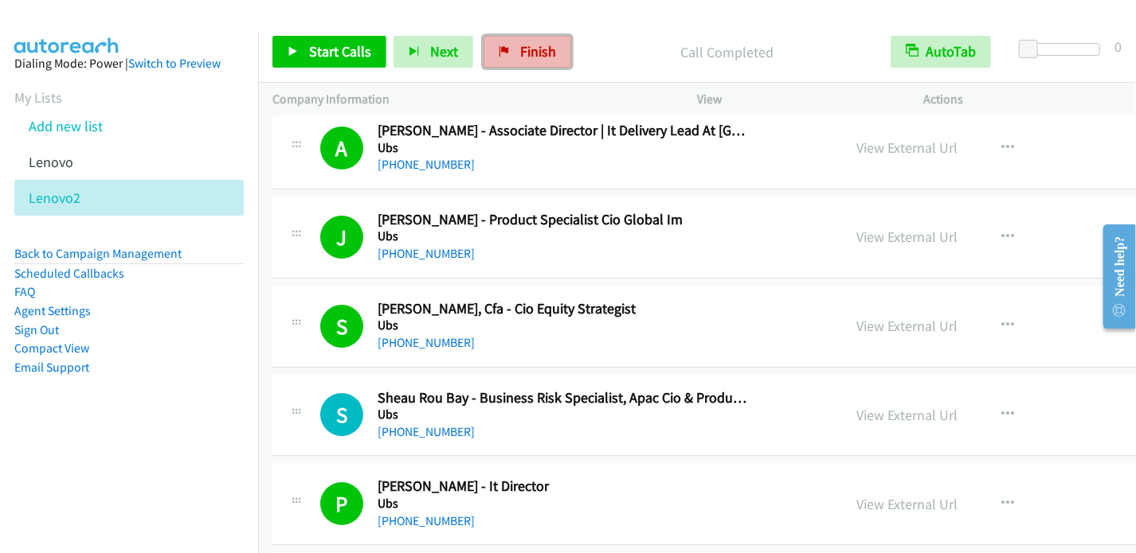
click at [537, 53] on span "Finish" at bounding box center [538, 51] width 36 height 18
